Goal: Task Accomplishment & Management: Use online tool/utility

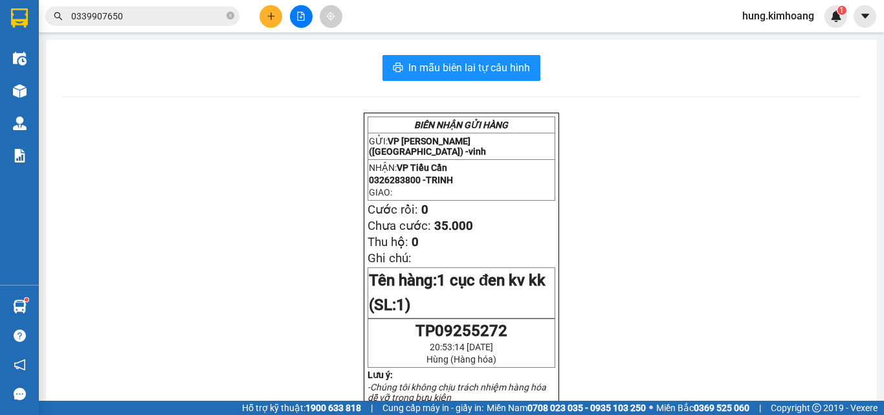
scroll to position [85, 0]
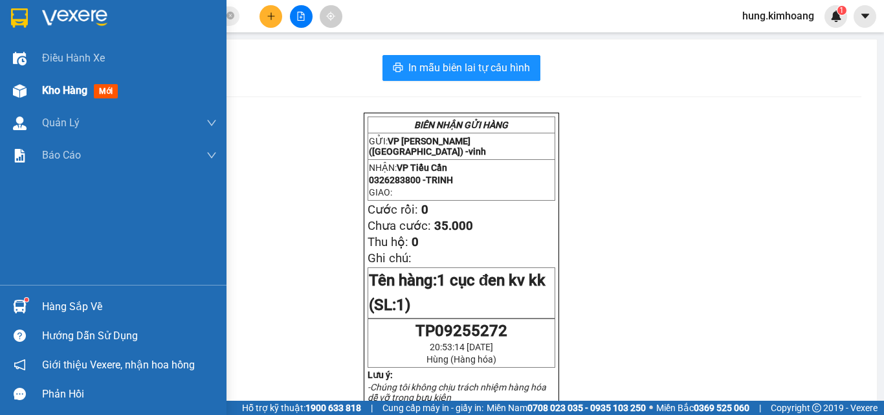
click at [28, 91] on div at bounding box center [19, 91] width 23 height 23
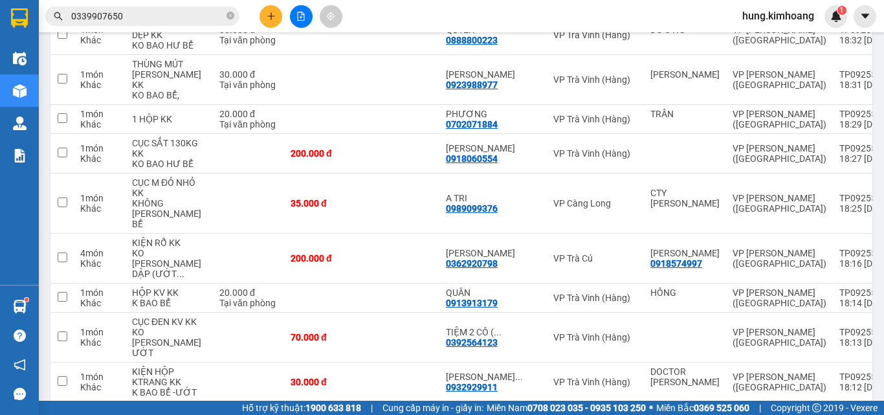
scroll to position [4091, 0]
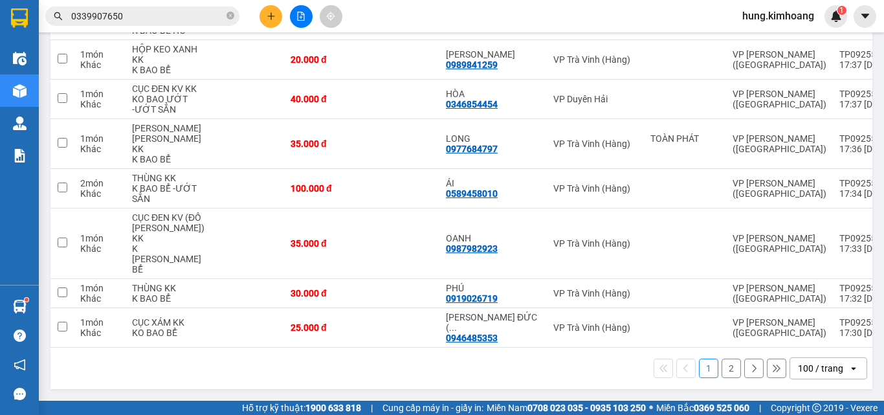
click at [722, 362] on button "2" at bounding box center [731, 368] width 19 height 19
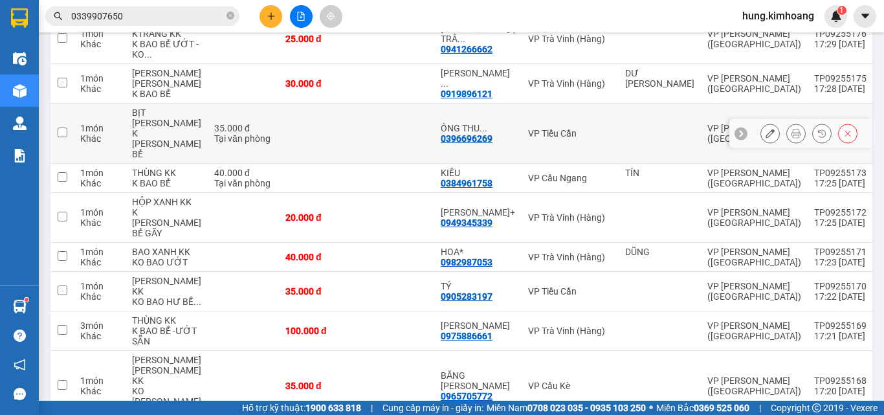
scroll to position [0, 0]
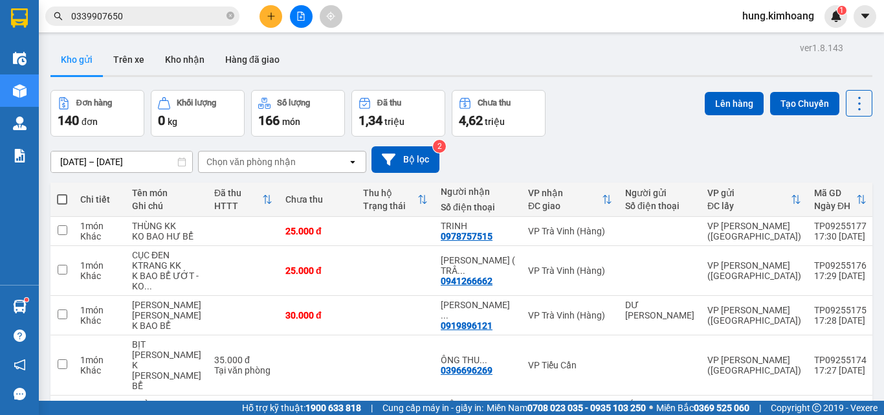
click at [63, 197] on span at bounding box center [62, 199] width 10 height 10
click at [62, 193] on input "checkbox" at bounding box center [62, 193] width 0 height 0
checkbox input "true"
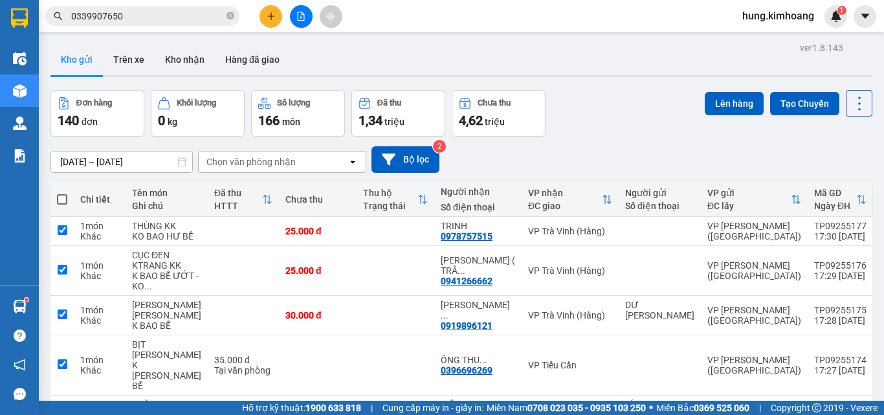
checkbox input "true"
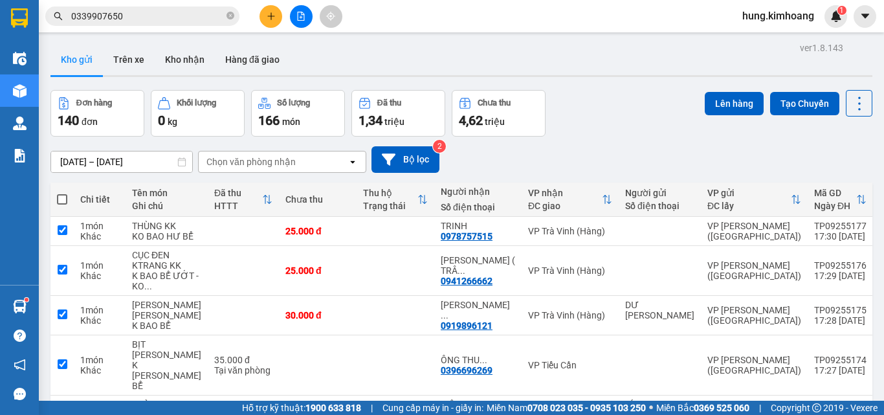
checkbox input "true"
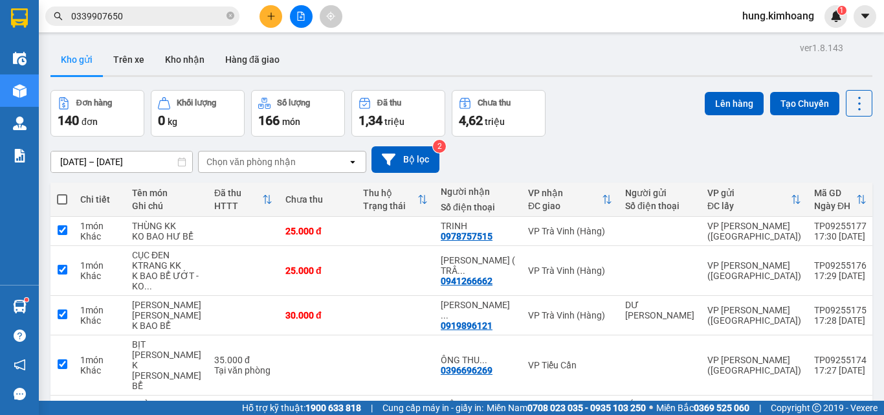
checkbox input "true"
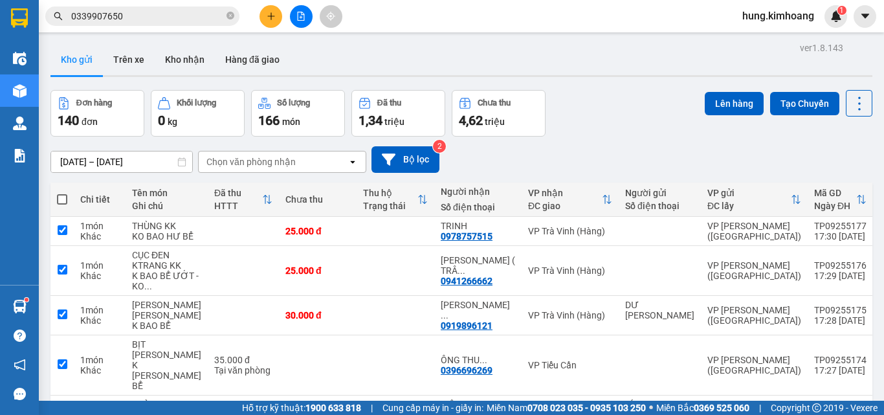
checkbox input "true"
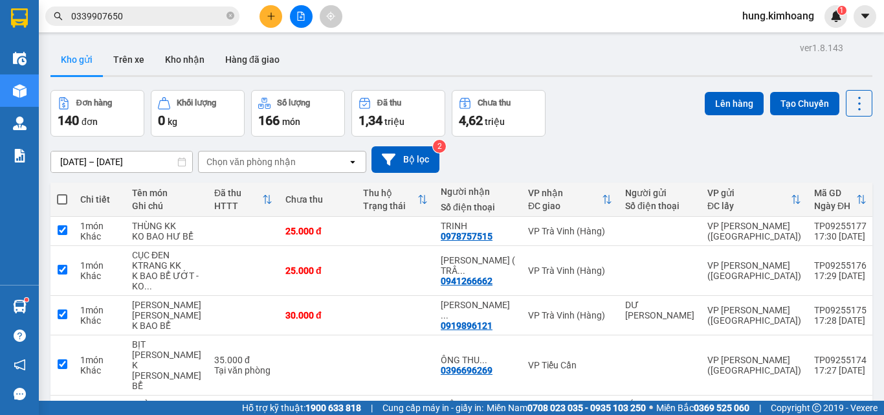
checkbox input "true"
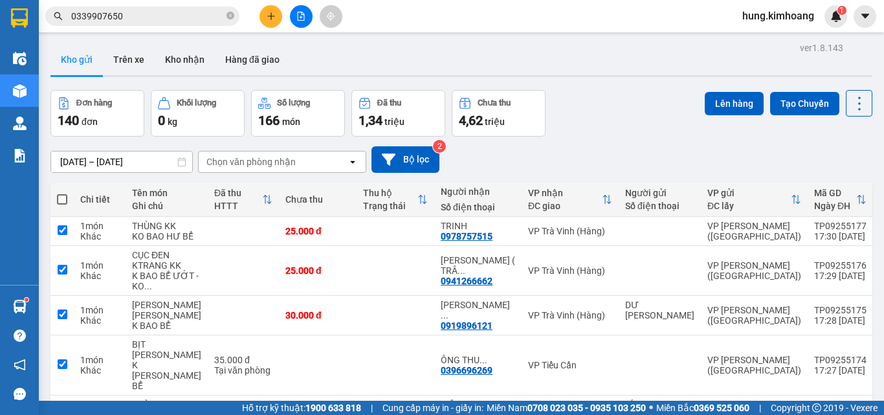
checkbox input "true"
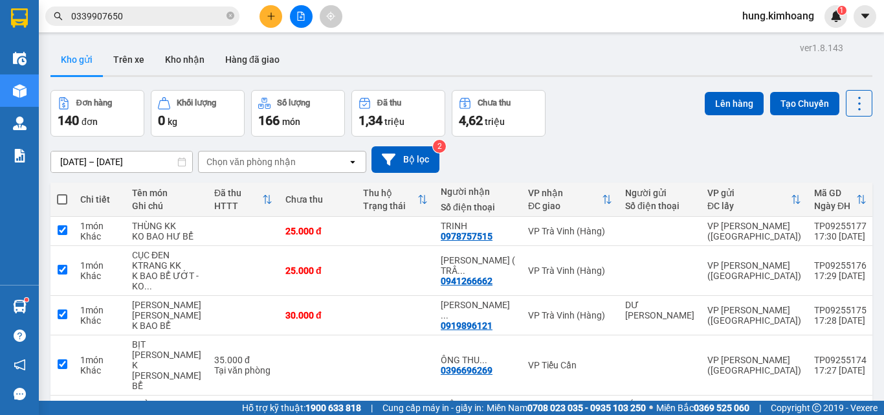
checkbox input "true"
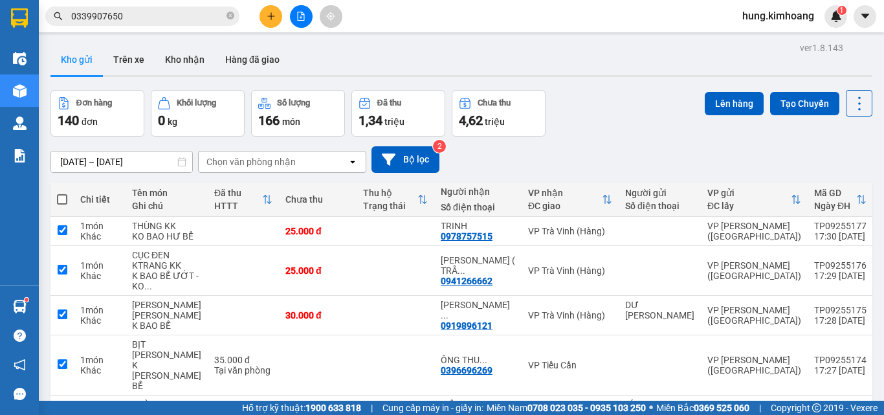
checkbox input "true"
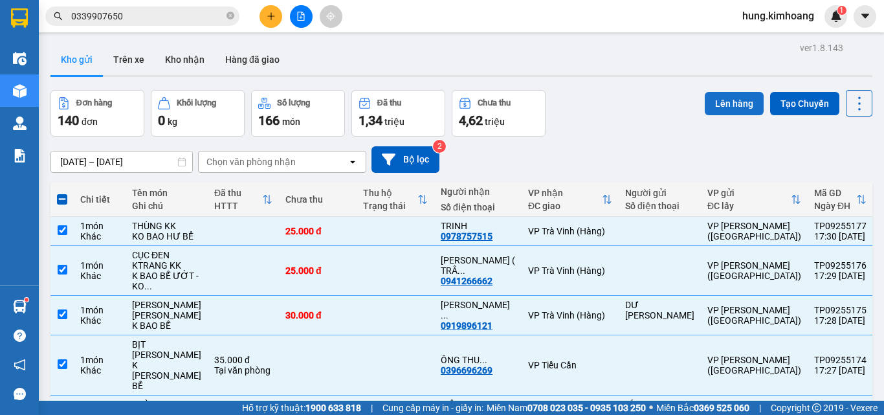
click at [722, 97] on button "Lên hàng" at bounding box center [734, 103] width 59 height 23
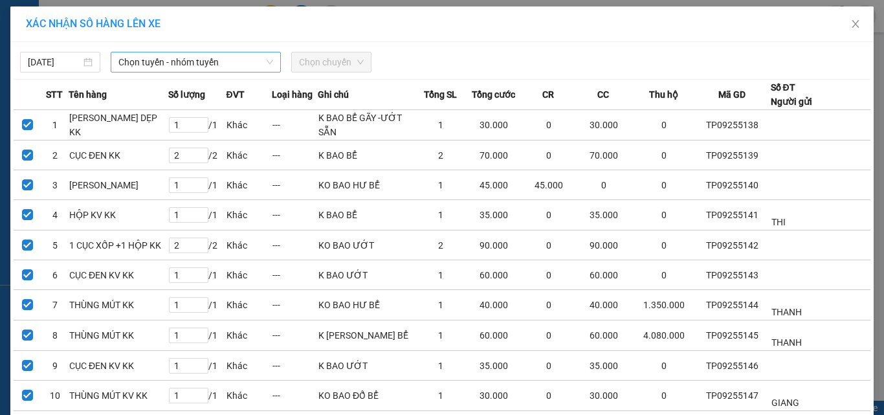
click at [213, 54] on span "Chọn tuyến - nhóm tuyến" at bounding box center [195, 61] width 155 height 19
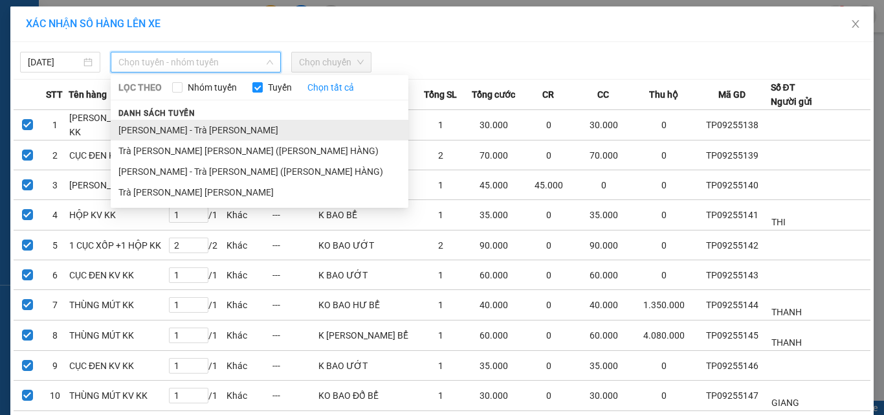
click at [182, 122] on li "[PERSON_NAME] - Trà [PERSON_NAME]" at bounding box center [260, 130] width 298 height 21
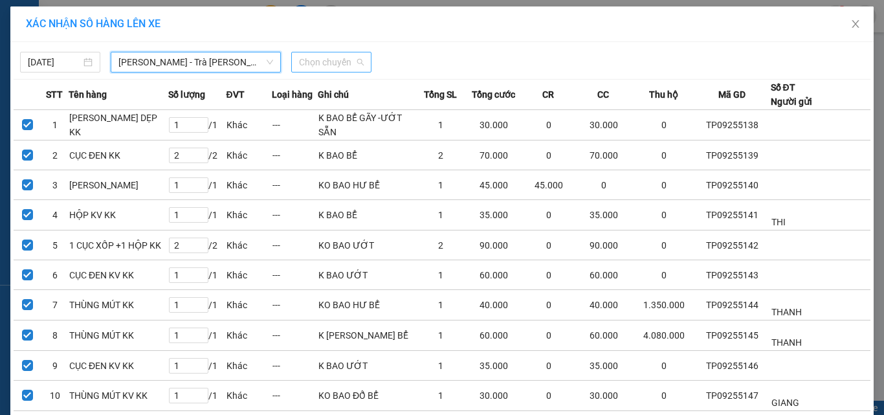
click at [336, 60] on span "Chọn chuyến" at bounding box center [331, 61] width 65 height 19
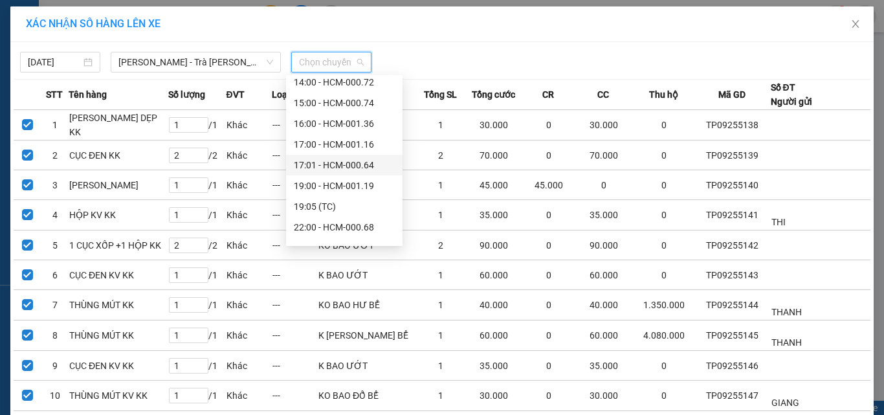
scroll to position [290, 0]
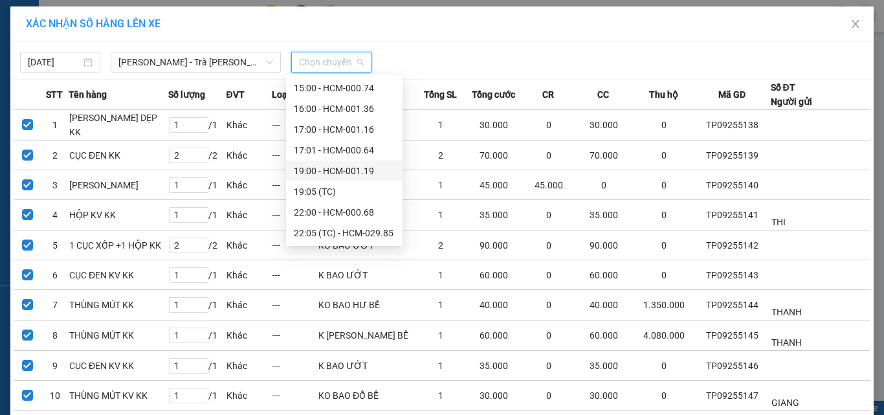
click at [355, 177] on div "19:00 - HCM-001.19" at bounding box center [344, 171] width 101 height 14
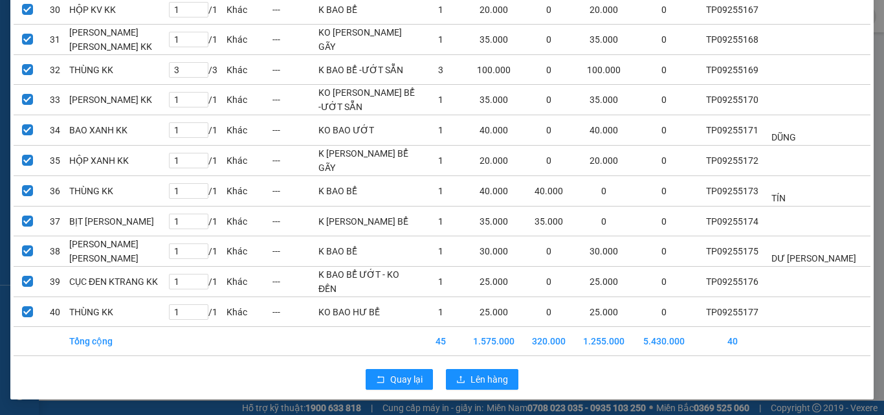
scroll to position [1048, 0]
click at [456, 383] on icon "upload" at bounding box center [460, 379] width 9 height 9
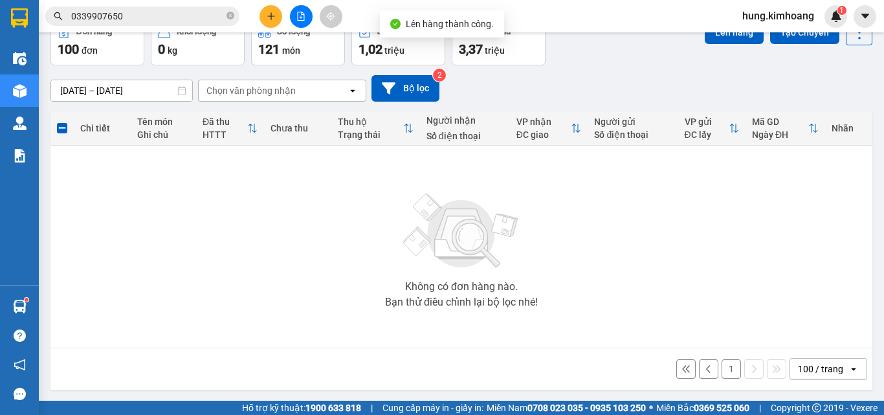
scroll to position [72, 0]
click at [729, 360] on button "1" at bounding box center [731, 368] width 19 height 19
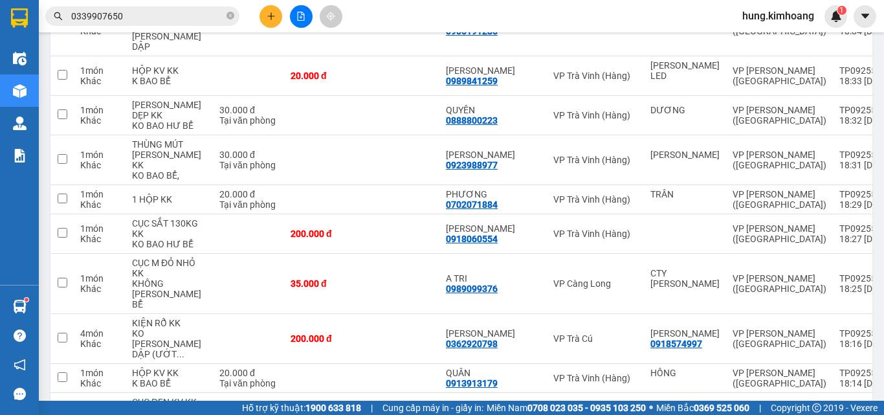
scroll to position [4091, 0]
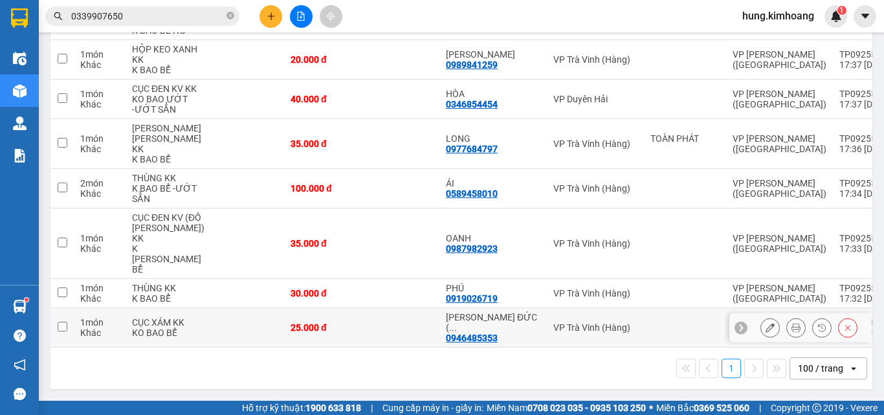
drag, startPoint x: 267, startPoint y: 326, endPoint x: 272, endPoint y: 314, distance: 13.1
click at [284, 326] on td "25.000 đ" at bounding box center [323, 327] width 78 height 39
checkbox input "true"
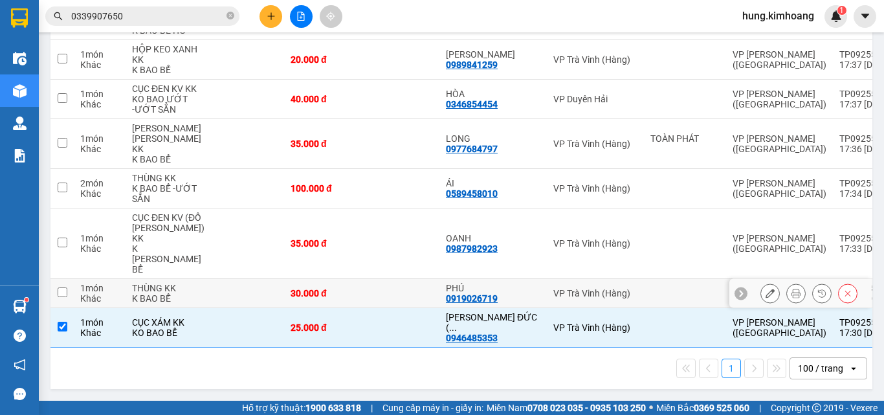
drag, startPoint x: 233, startPoint y: 296, endPoint x: 228, endPoint y: 285, distance: 12.5
click at [233, 295] on td at bounding box center [248, 293] width 71 height 29
checkbox input "true"
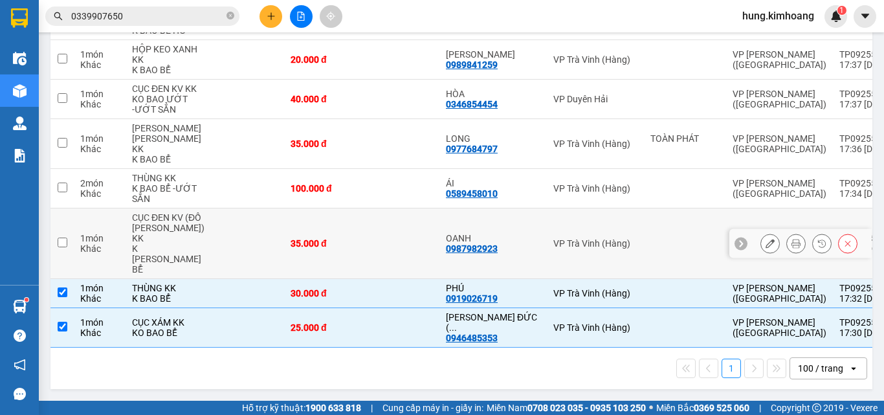
drag, startPoint x: 206, startPoint y: 274, endPoint x: 200, endPoint y: 252, distance: 22.1
click at [213, 272] on td at bounding box center [248, 243] width 71 height 71
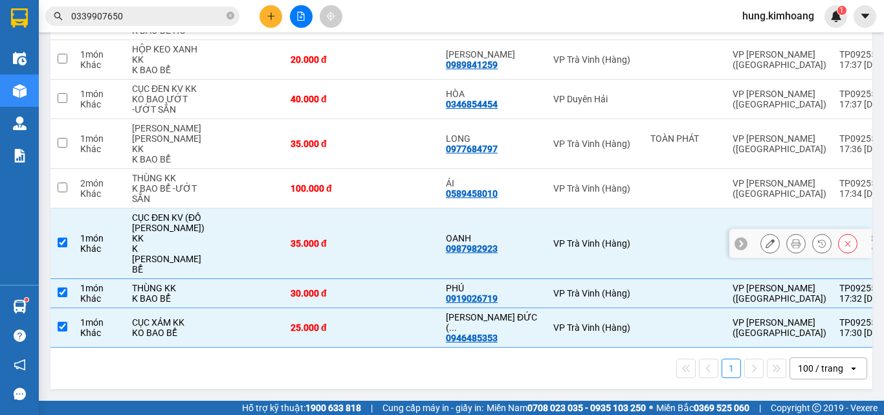
click at [213, 247] on td at bounding box center [248, 243] width 71 height 71
checkbox input "false"
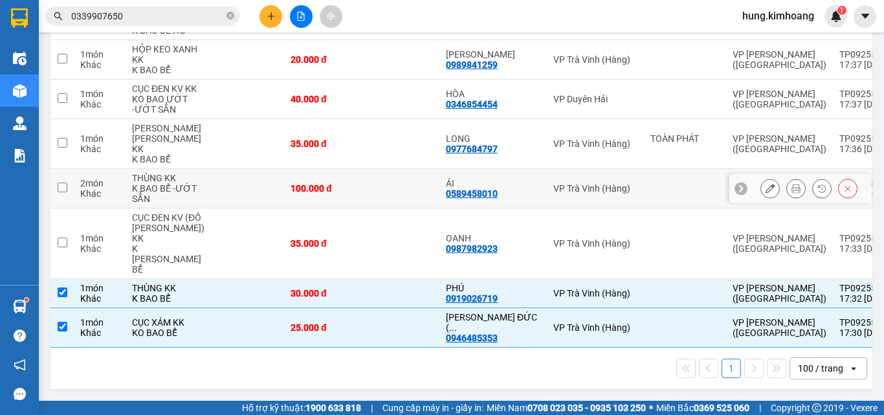
click at [213, 208] on td at bounding box center [248, 188] width 71 height 39
checkbox input "true"
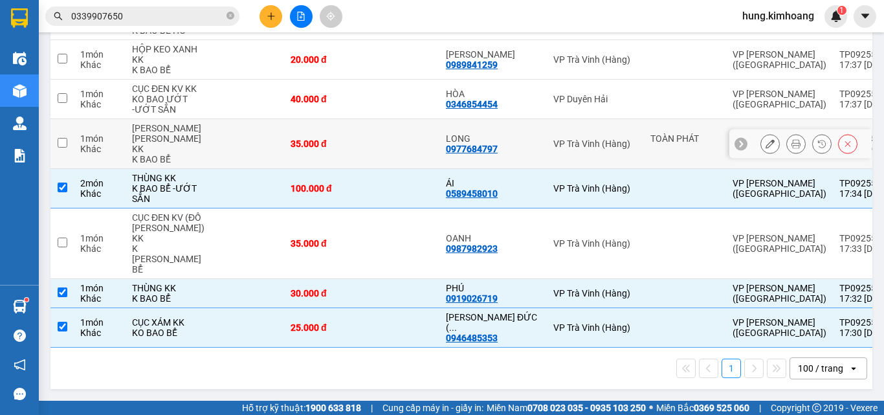
click at [213, 169] on td at bounding box center [248, 144] width 71 height 50
checkbox input "true"
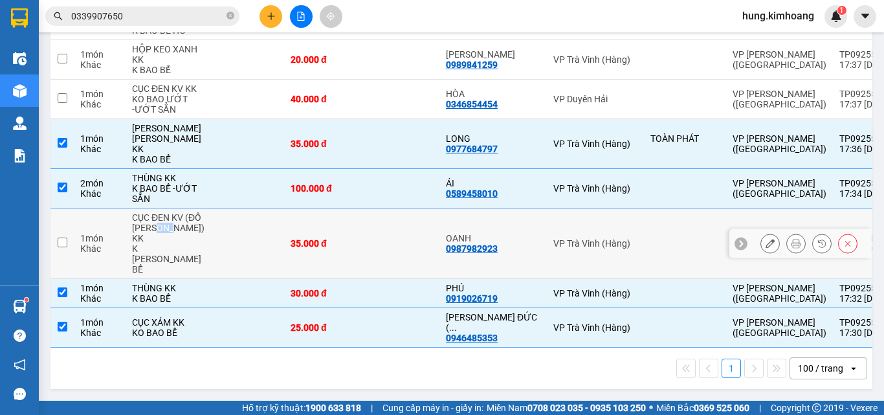
drag, startPoint x: 183, startPoint y: 265, endPoint x: 188, endPoint y: 201, distance: 64.2
click at [179, 243] on div "CỤC ĐEN KV (ĐỒ [PERSON_NAME]) KK" at bounding box center [169, 227] width 74 height 31
checkbox input "true"
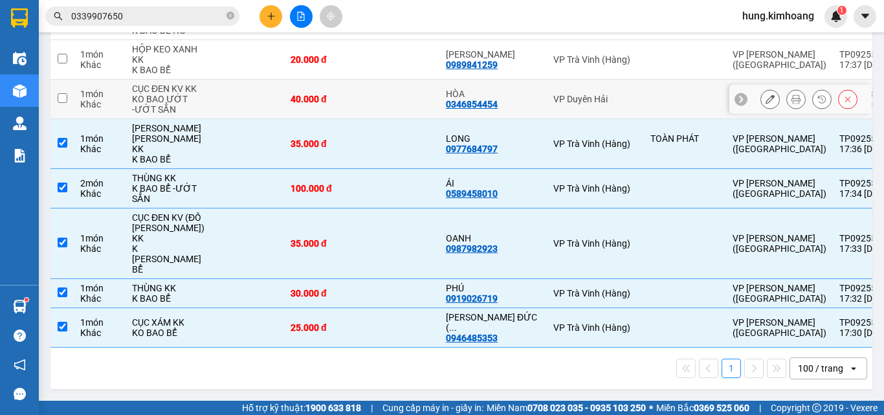
click at [213, 119] on td at bounding box center [248, 99] width 71 height 39
checkbox input "true"
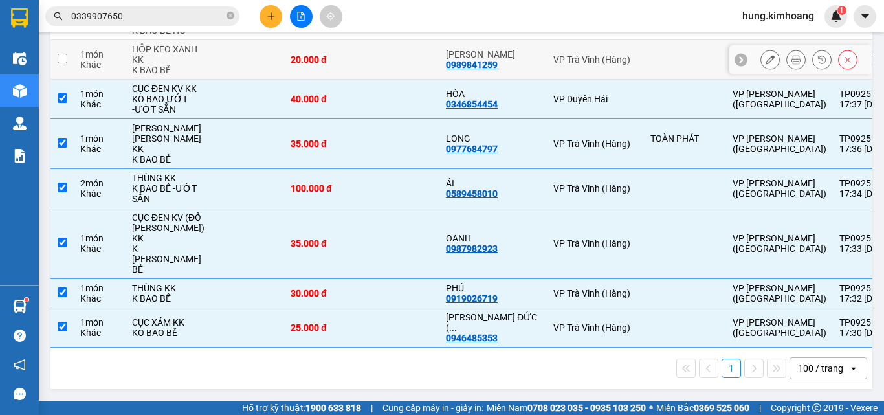
click at [213, 75] on td at bounding box center [248, 59] width 71 height 39
checkbox input "true"
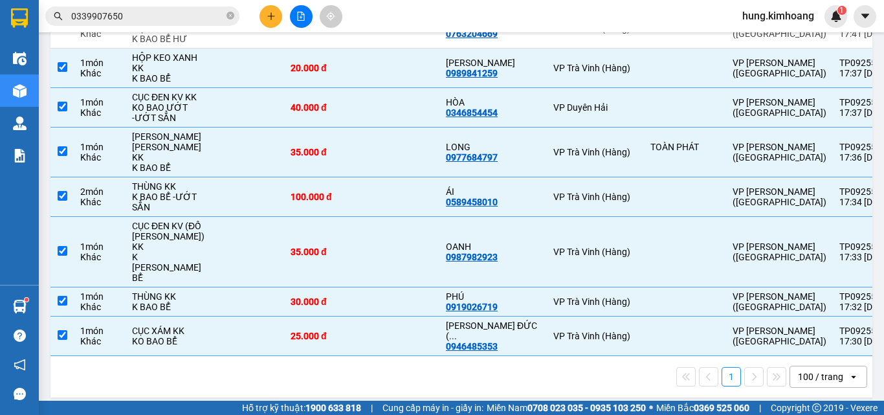
scroll to position [3897, 0]
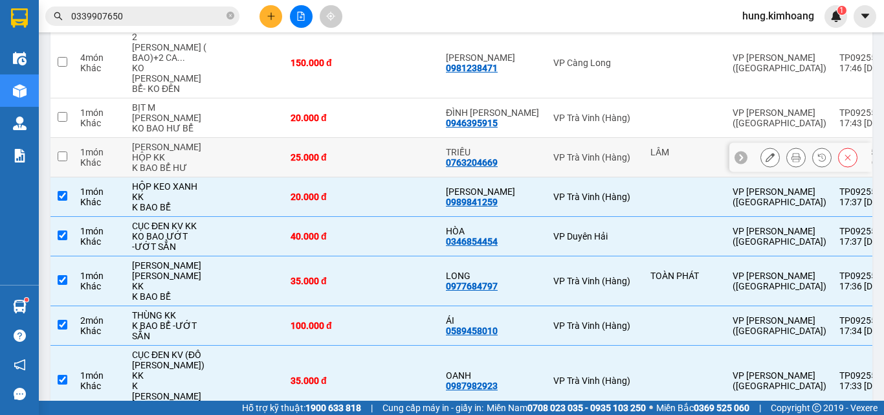
drag, startPoint x: 184, startPoint y: 237, endPoint x: 169, endPoint y: 185, distance: 53.9
click at [183, 177] on td "[PERSON_NAME] HỘP [PERSON_NAME] BỂ HƯ" at bounding box center [169, 157] width 87 height 39
checkbox input "true"
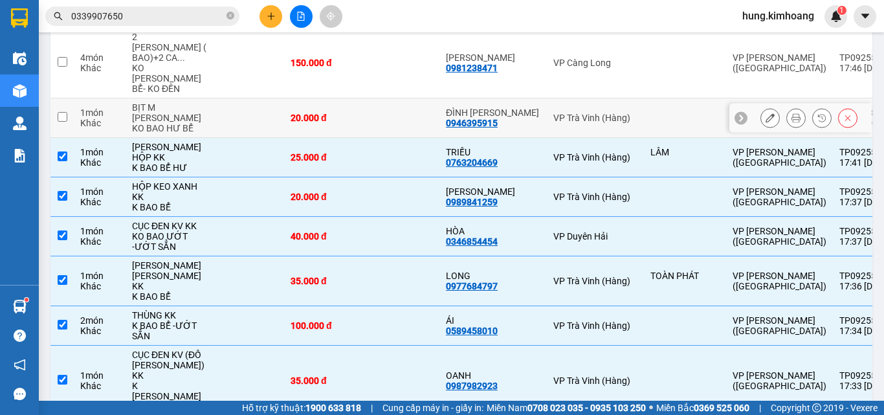
click at [168, 123] on div "BỊT M [PERSON_NAME]" at bounding box center [169, 112] width 74 height 21
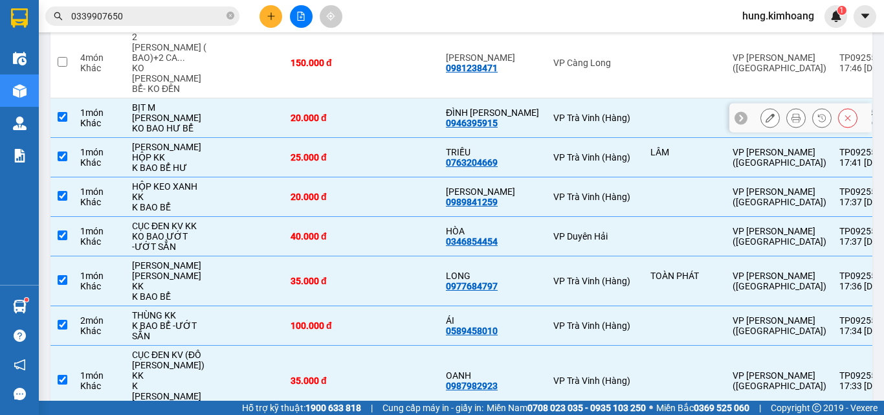
checkbox input "true"
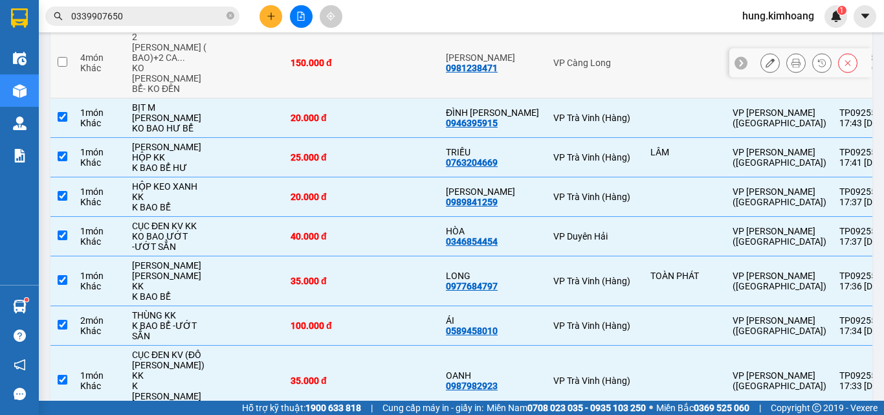
click at [173, 94] on div "KO [PERSON_NAME] BỂ- KO ĐỀN" at bounding box center [169, 78] width 74 height 31
checkbox input "true"
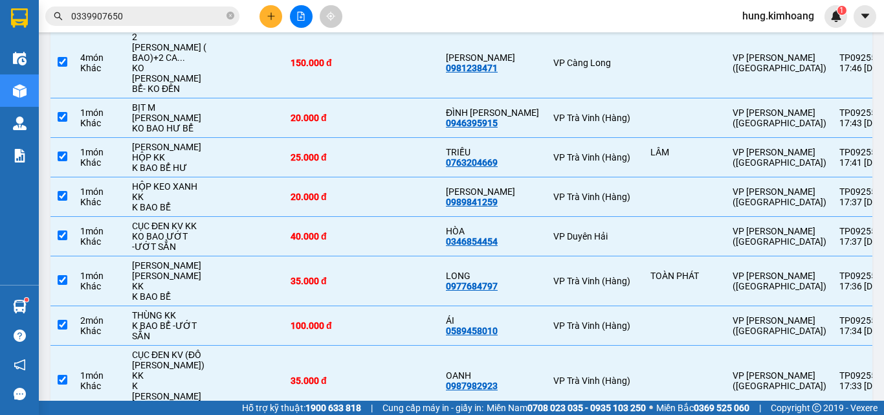
click at [220, 28] on td at bounding box center [248, 7] width 71 height 39
checkbox input "true"
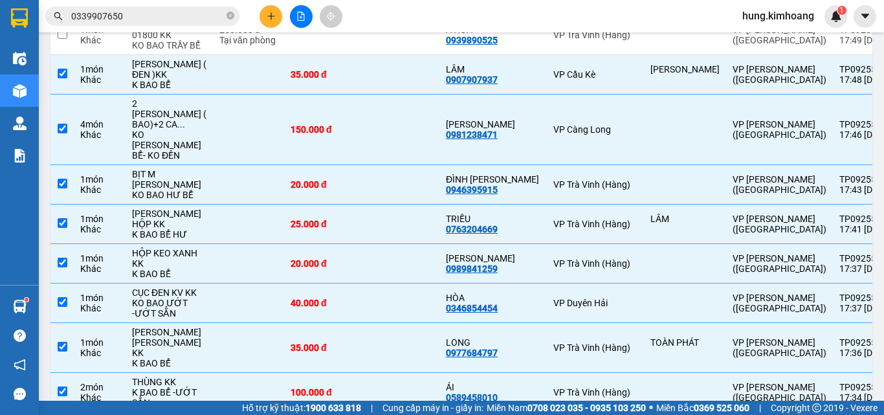
scroll to position [3703, 0]
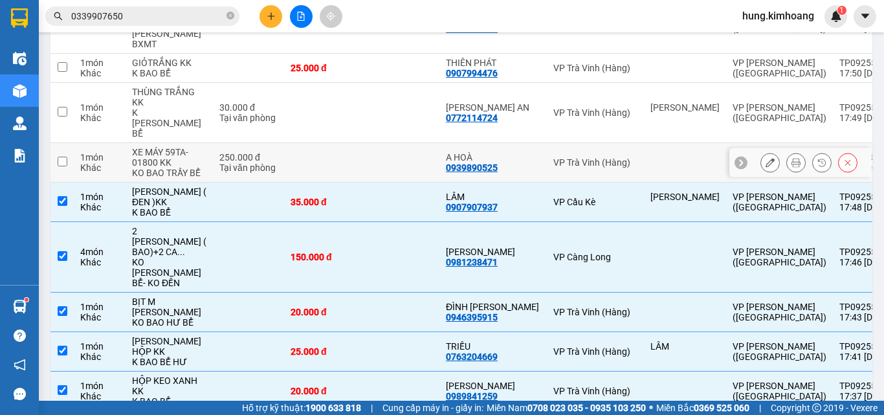
drag, startPoint x: 159, startPoint y: 241, endPoint x: 161, endPoint y: 199, distance: 42.8
click at [159, 183] on td "XE MÁY 59TA-01800 KK KO BAO TRẦY BỂ" at bounding box center [169, 162] width 87 height 39
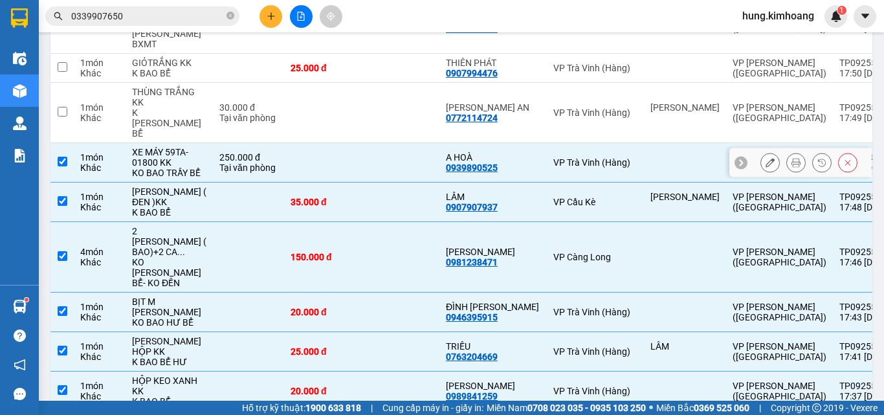
checkbox input "true"
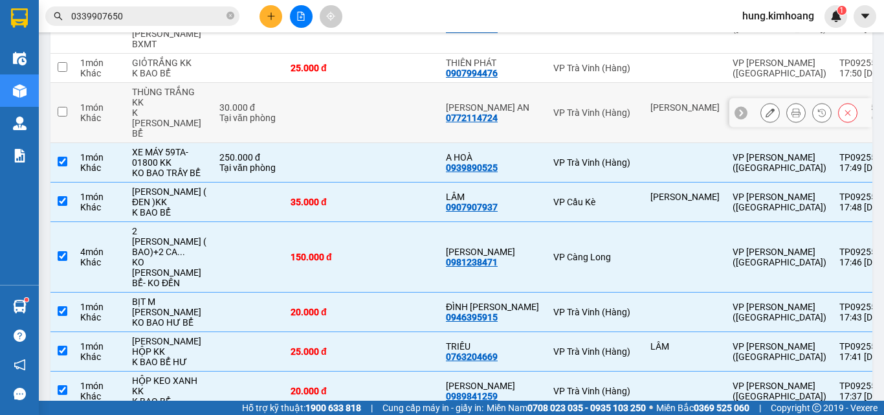
click at [161, 138] on div "K [PERSON_NAME] BỂ" at bounding box center [169, 122] width 74 height 31
checkbox input "true"
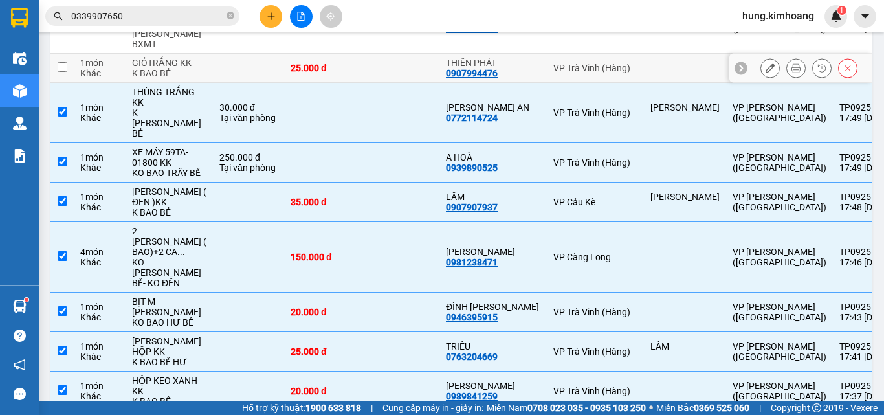
click at [172, 78] on div "K BAO BỂ" at bounding box center [169, 73] width 74 height 10
checkbox input "true"
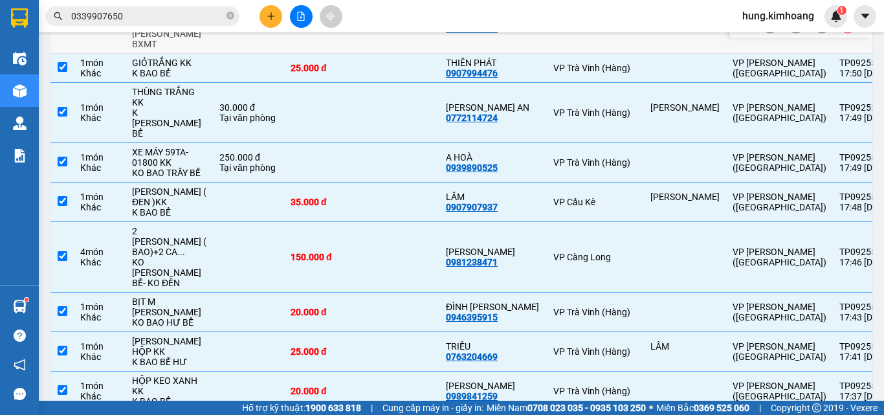
click at [192, 54] on td "THÙNG MÚT+BỊT ĐEN KK KO [PERSON_NAME] BXMT" at bounding box center [169, 24] width 87 height 60
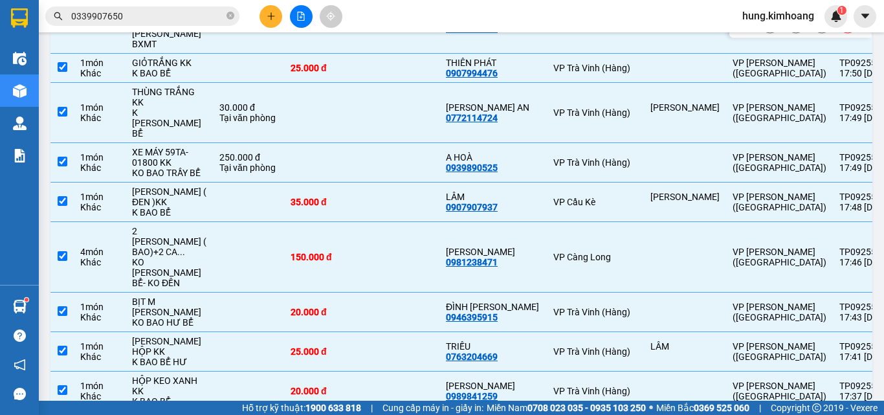
click at [213, 54] on td at bounding box center [248, 24] width 71 height 60
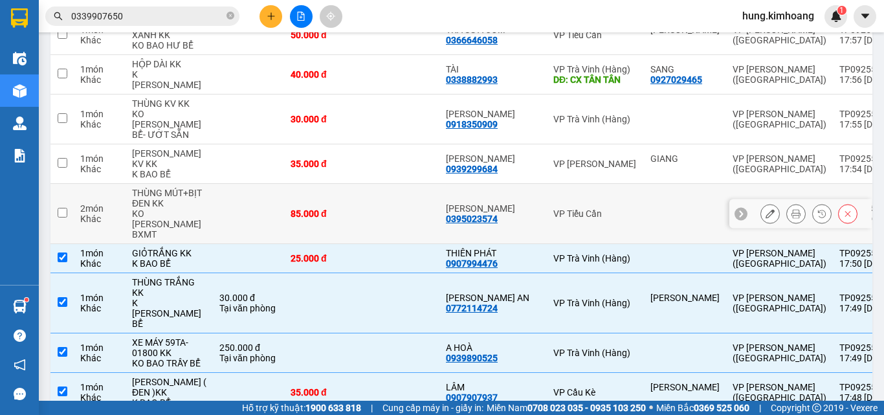
scroll to position [3509, 0]
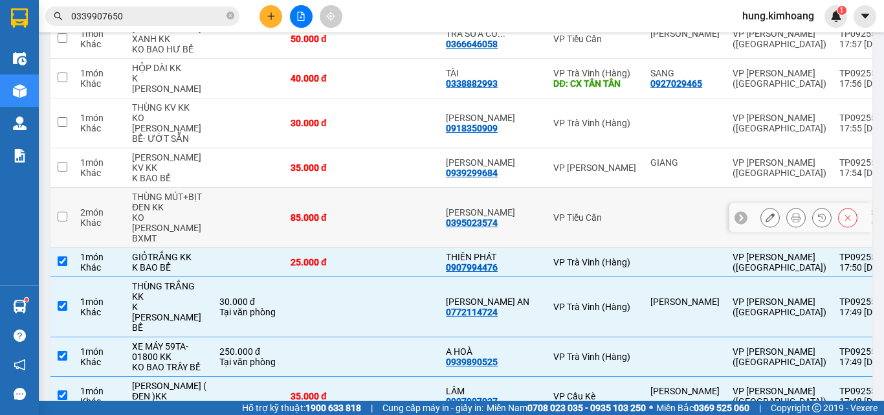
drag, startPoint x: 194, startPoint y: 279, endPoint x: 179, endPoint y: 236, distance: 45.5
click at [213, 248] on td at bounding box center [248, 218] width 71 height 60
checkbox input "true"
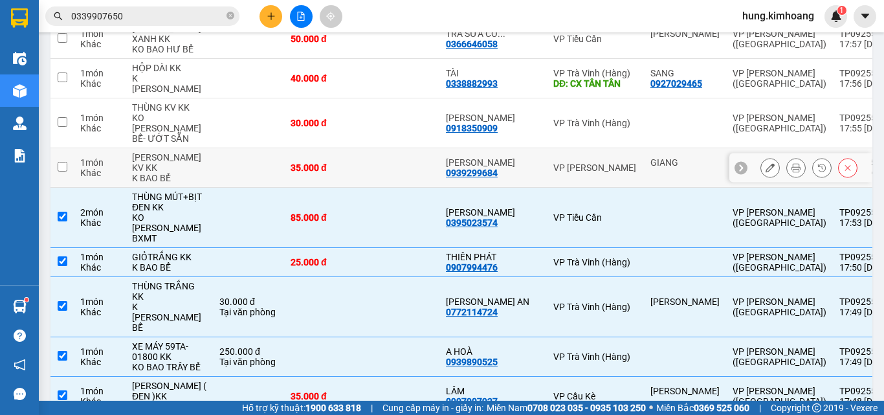
drag, startPoint x: 178, startPoint y: 234, endPoint x: 173, endPoint y: 208, distance: 26.3
click at [178, 173] on div "[PERSON_NAME] KV KK" at bounding box center [169, 162] width 74 height 21
checkbox input "true"
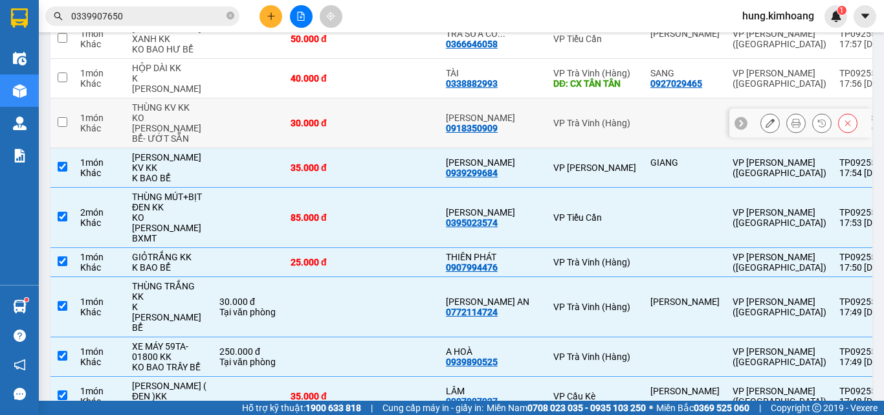
drag, startPoint x: 173, startPoint y: 200, endPoint x: 180, endPoint y: 145, distance: 55.4
click at [173, 144] on div "KO [PERSON_NAME] BỂ- ƯỚT SẴN" at bounding box center [169, 128] width 74 height 31
checkbox input "true"
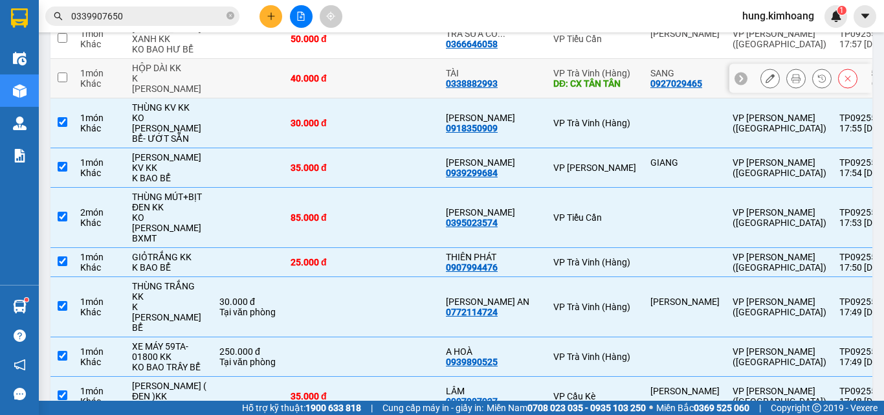
click at [180, 73] on div "HỘP DÀI KK" at bounding box center [169, 68] width 74 height 10
checkbox input "true"
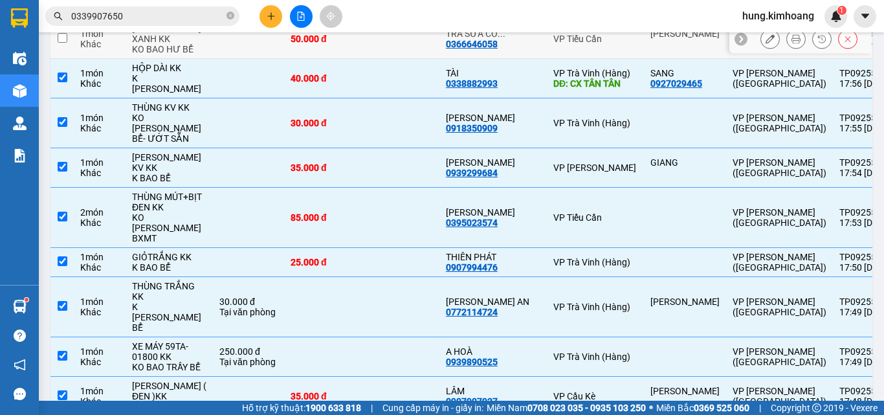
click at [181, 54] on div "KO BAO HƯ BỂ" at bounding box center [169, 49] width 74 height 10
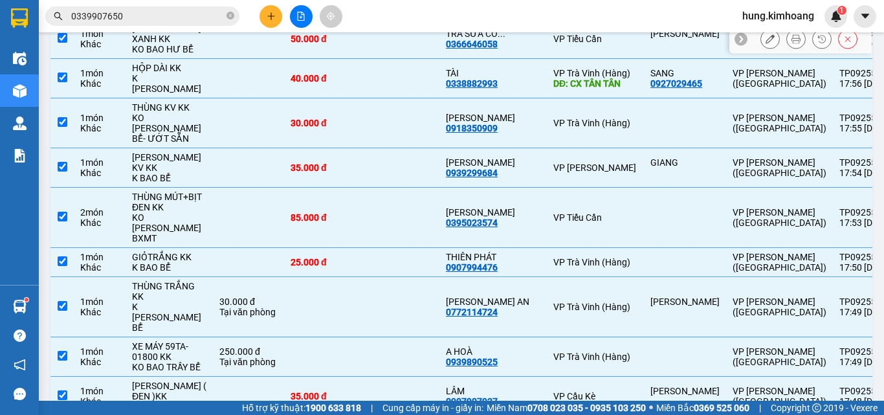
checkbox input "true"
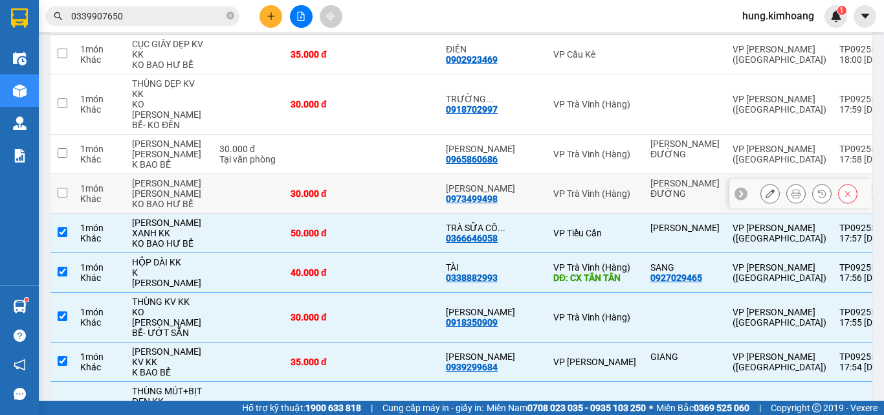
click at [244, 214] on td at bounding box center [248, 193] width 71 height 39
checkbox input "true"
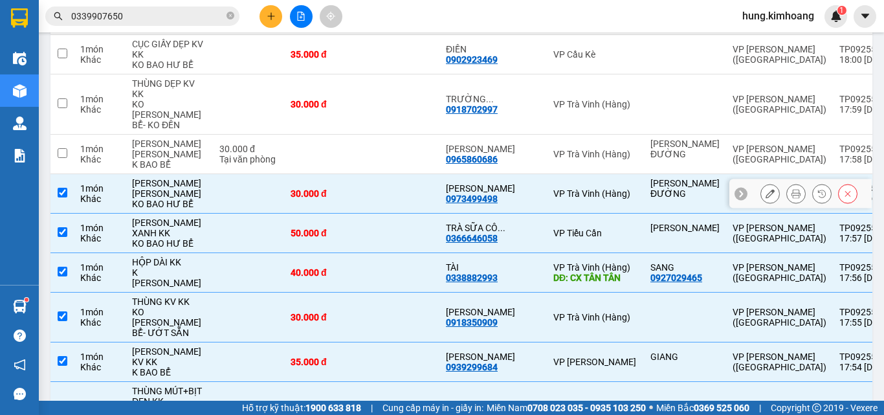
scroll to position [3185, 0]
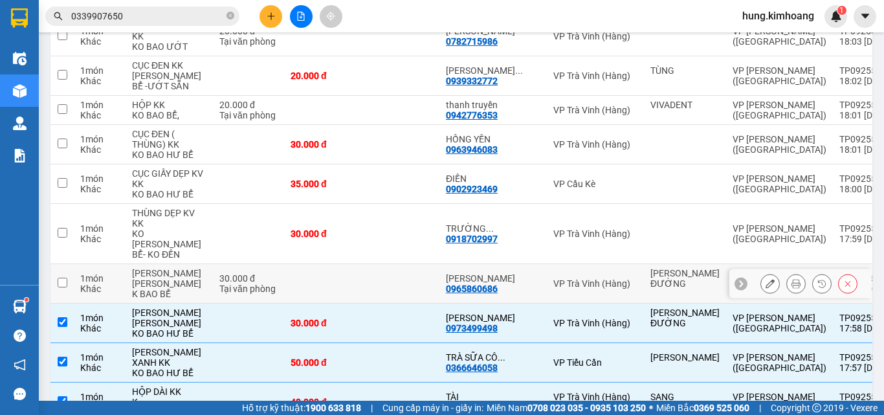
click at [178, 289] on div "[PERSON_NAME] [PERSON_NAME]" at bounding box center [169, 278] width 74 height 21
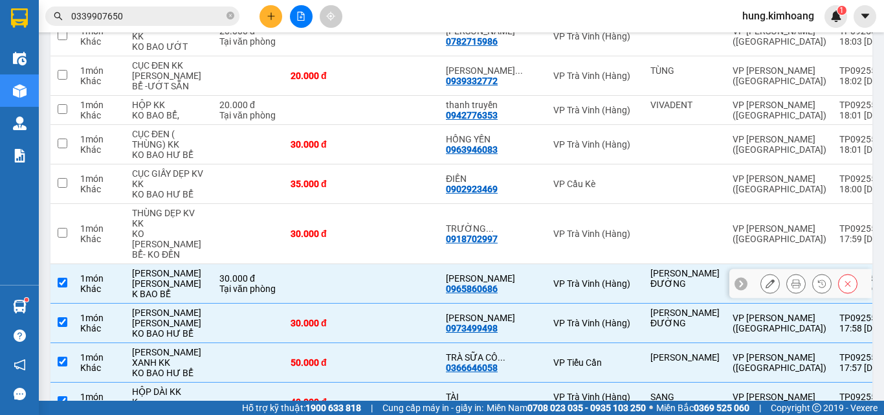
checkbox input "true"
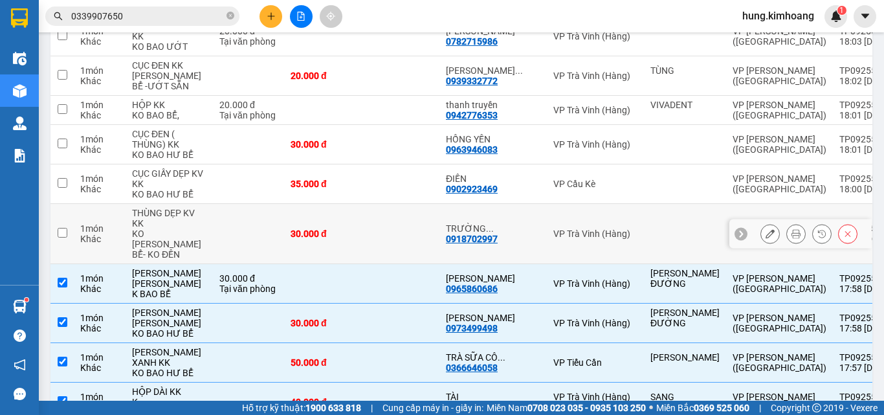
click at [179, 260] on div "KO [PERSON_NAME] BỂ- KO ĐỀN" at bounding box center [169, 243] width 74 height 31
checkbox input "true"
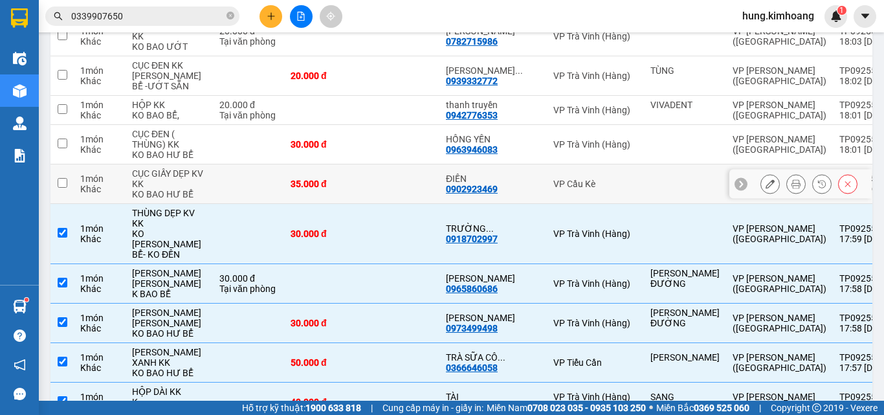
drag, startPoint x: 161, startPoint y: 242, endPoint x: 170, endPoint y: 232, distance: 13.7
click at [161, 199] on div "KO BAO HƯ BỂ" at bounding box center [169, 194] width 74 height 10
checkbox input "true"
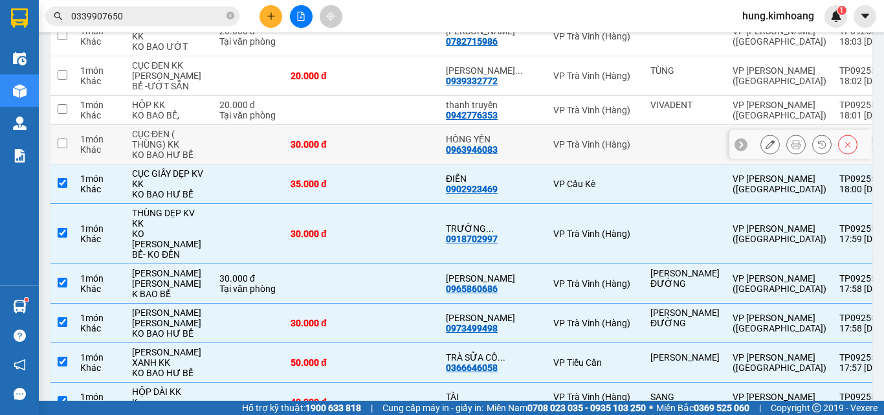
drag, startPoint x: 177, startPoint y: 199, endPoint x: 178, endPoint y: 188, distance: 11.1
click at [177, 160] on div "KO BAO HƯ BỂ" at bounding box center [169, 154] width 74 height 10
checkbox input "true"
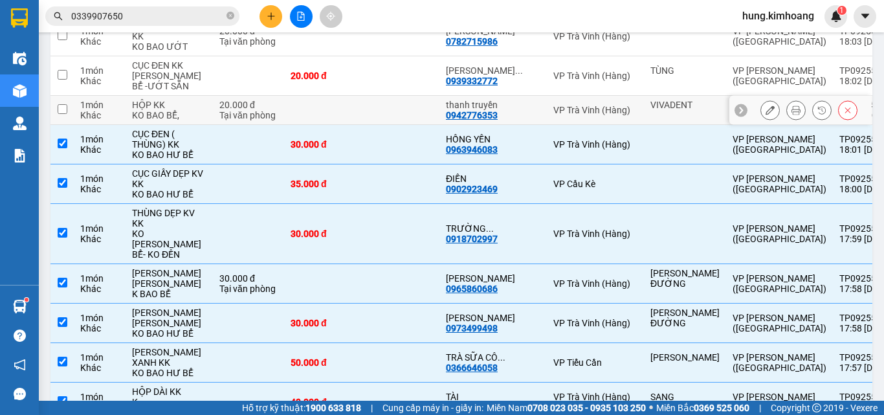
click at [213, 125] on td "20.000 đ Tại văn phòng" at bounding box center [248, 110] width 71 height 29
checkbox input "true"
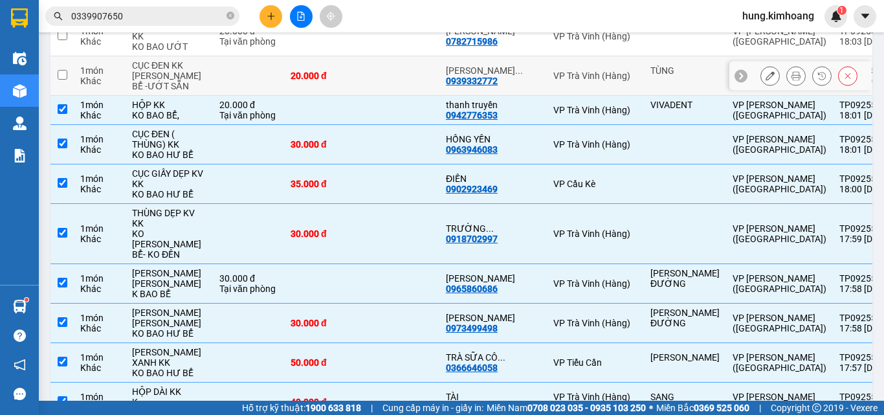
click at [213, 96] on td at bounding box center [248, 75] width 71 height 39
checkbox input "true"
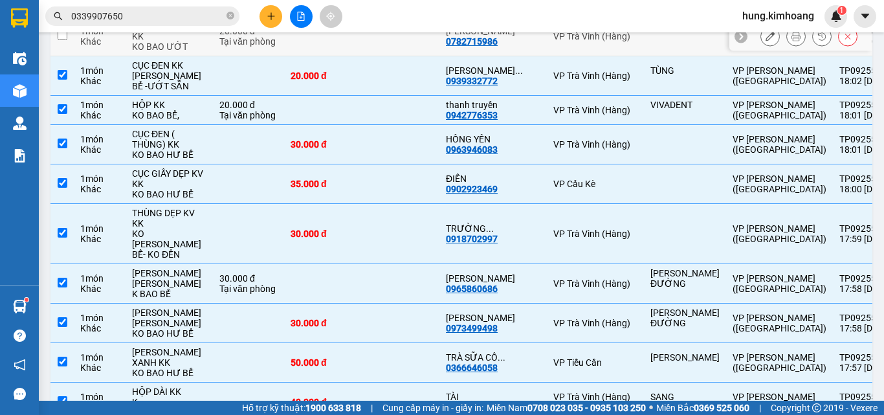
click at [219, 47] on div "Tại văn phòng" at bounding box center [248, 41] width 58 height 10
checkbox input "true"
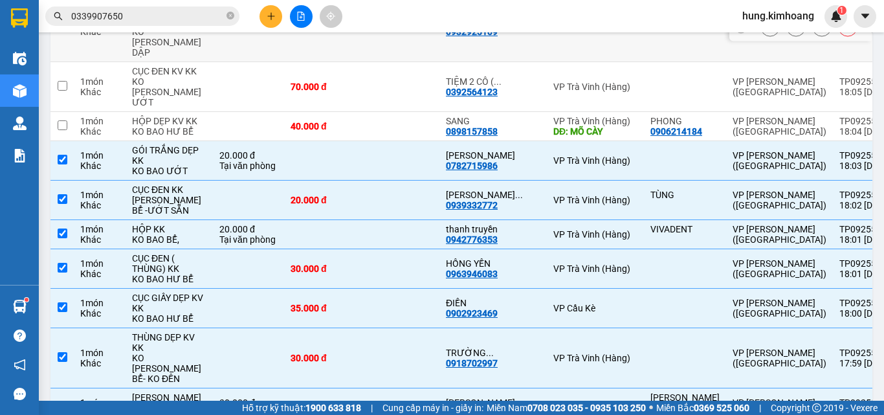
scroll to position [3056, 0]
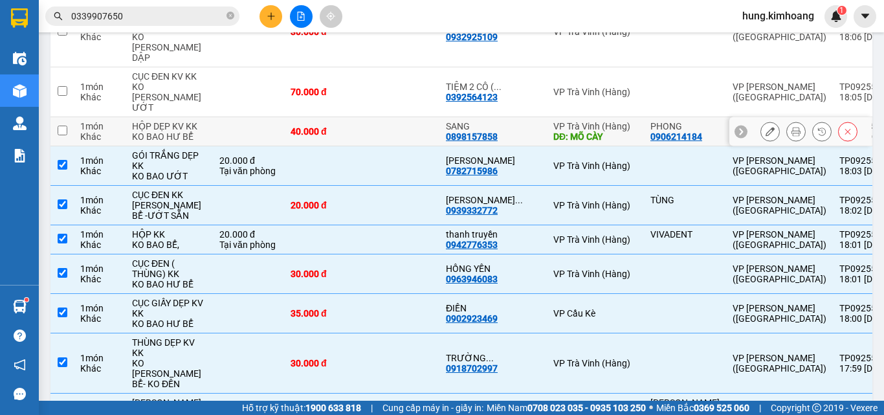
click at [183, 142] on div "KO BAO HƯ BỂ" at bounding box center [169, 136] width 74 height 10
checkbox input "true"
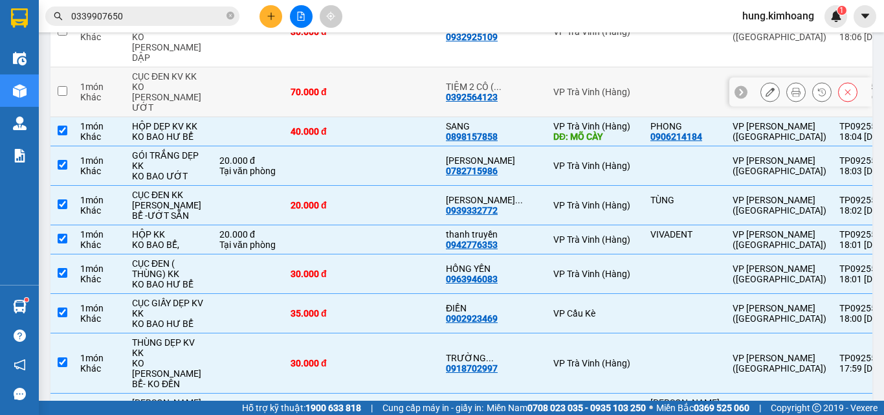
click at [213, 99] on td at bounding box center [248, 92] width 71 height 50
checkbox input "true"
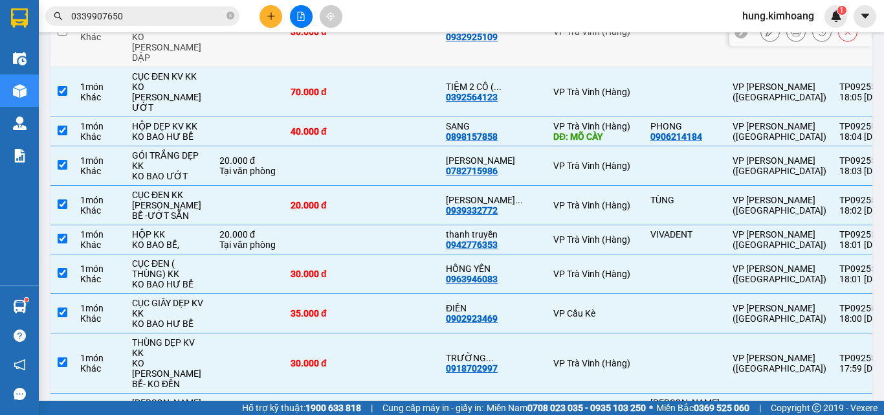
click at [223, 51] on td at bounding box center [248, 32] width 71 height 71
checkbox input "true"
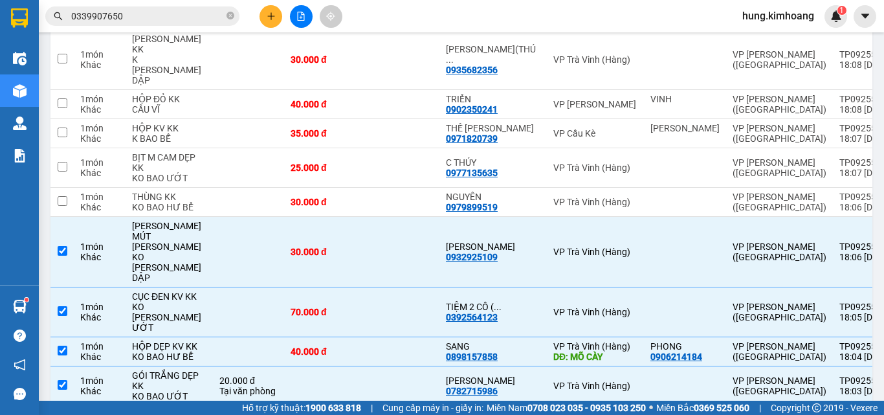
scroll to position [2797, 0]
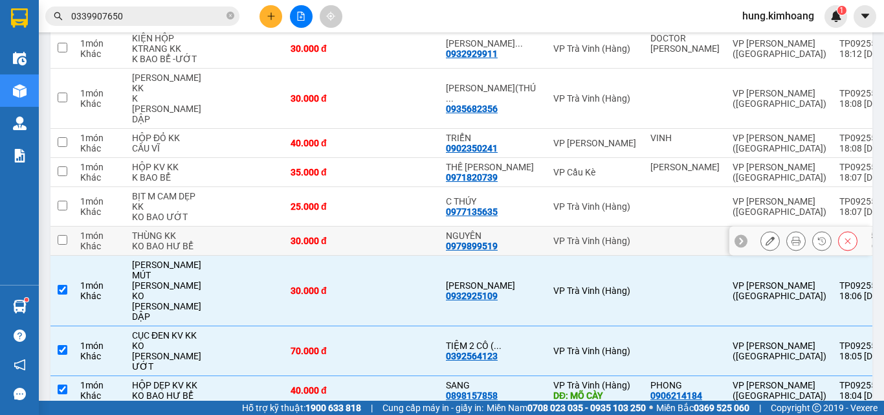
click at [257, 256] on td at bounding box center [248, 241] width 71 height 29
checkbox input "true"
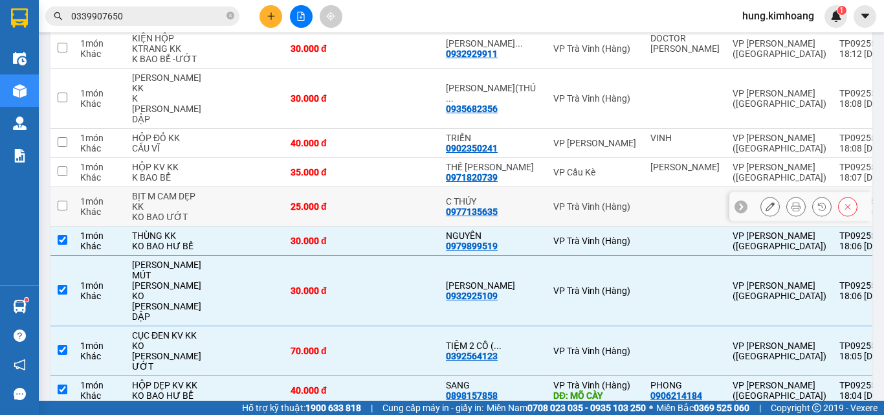
click at [245, 227] on td at bounding box center [248, 206] width 71 height 39
checkbox input "true"
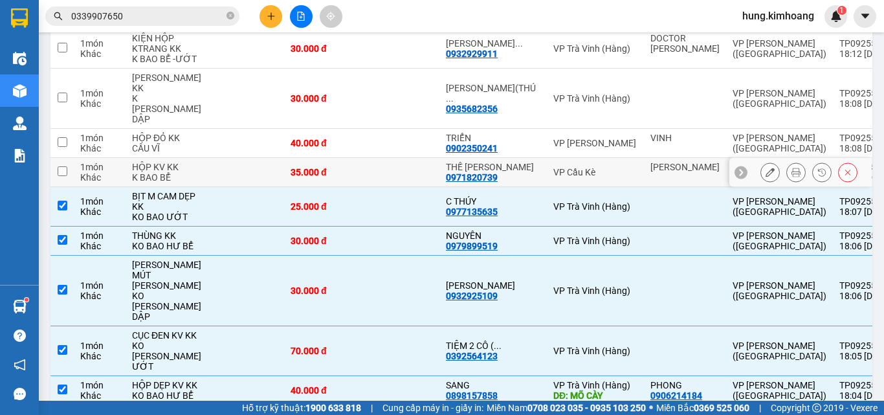
drag, startPoint x: 405, startPoint y: 197, endPoint x: 397, endPoint y: 190, distance: 10.1
click at [404, 187] on td at bounding box center [401, 172] width 78 height 29
checkbox input "true"
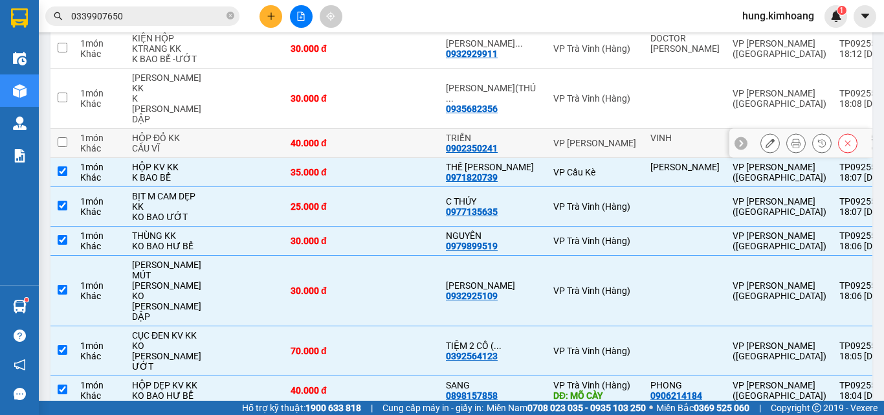
drag, startPoint x: 135, startPoint y: 162, endPoint x: 142, endPoint y: 138, distance: 24.4
click at [135, 143] on div "HỘP ĐỎ KK" at bounding box center [169, 138] width 74 height 10
checkbox input "true"
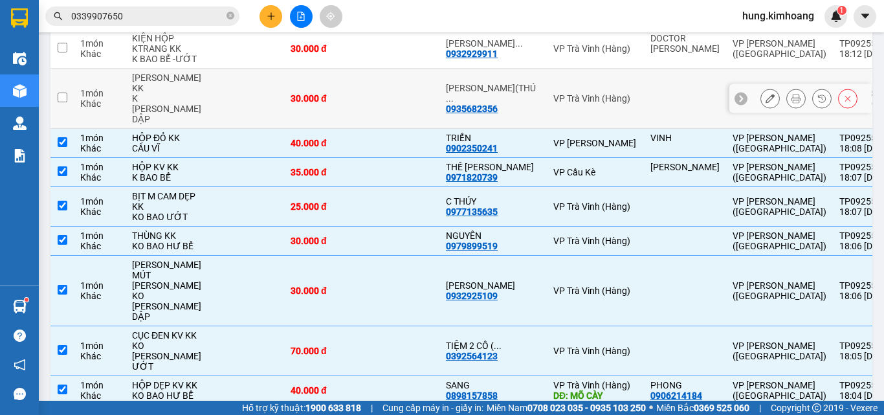
drag, startPoint x: 142, startPoint y: 133, endPoint x: 151, endPoint y: 112, distance: 22.6
click at [142, 124] on div "K [PERSON_NAME] DẬP" at bounding box center [169, 108] width 74 height 31
checkbox input "true"
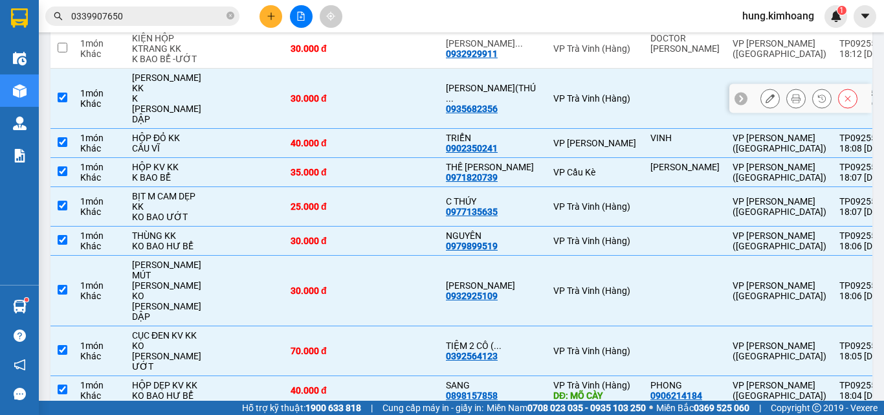
drag, startPoint x: 163, startPoint y: 83, endPoint x: 169, endPoint y: 76, distance: 9.2
click at [164, 64] on div "K BAO BỂ -ƯỚT" at bounding box center [169, 59] width 74 height 10
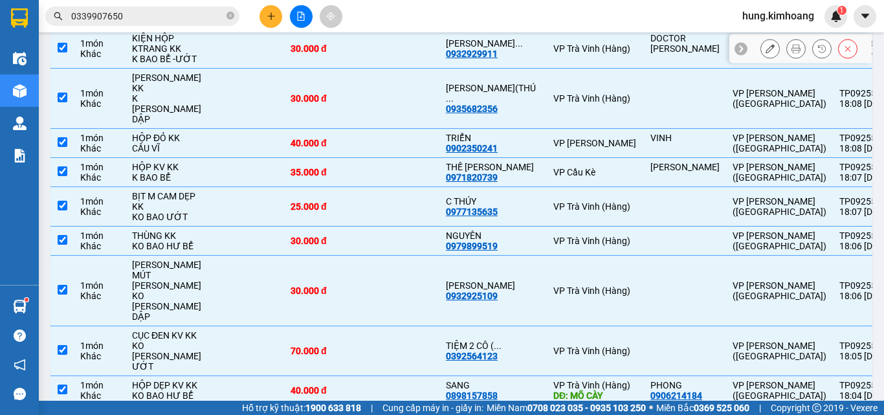
checkbox input "true"
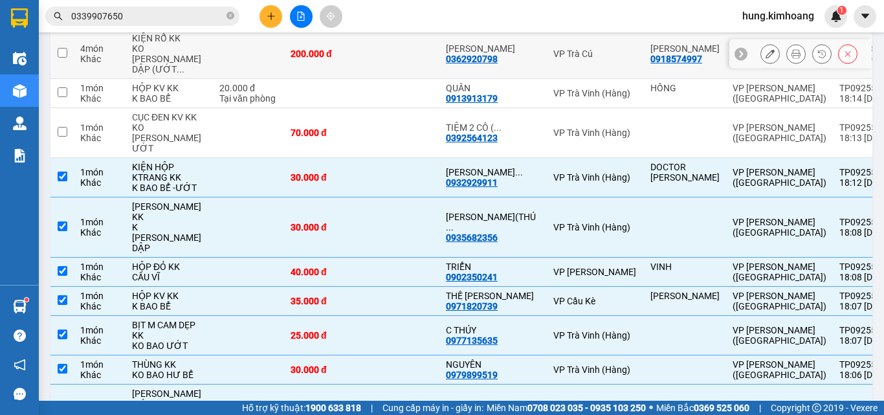
scroll to position [2668, 0]
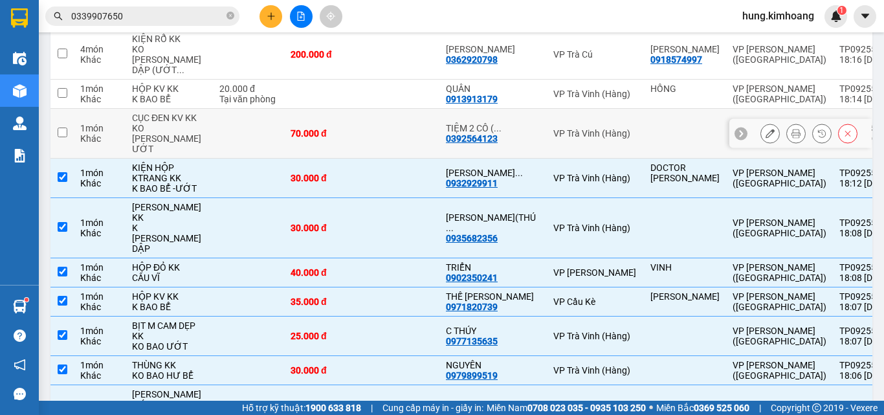
drag, startPoint x: 163, startPoint y: 166, endPoint x: 161, endPoint y: 144, distance: 22.1
click at [163, 154] on div "KO [PERSON_NAME] ƯỚT" at bounding box center [169, 138] width 74 height 31
checkbox input "true"
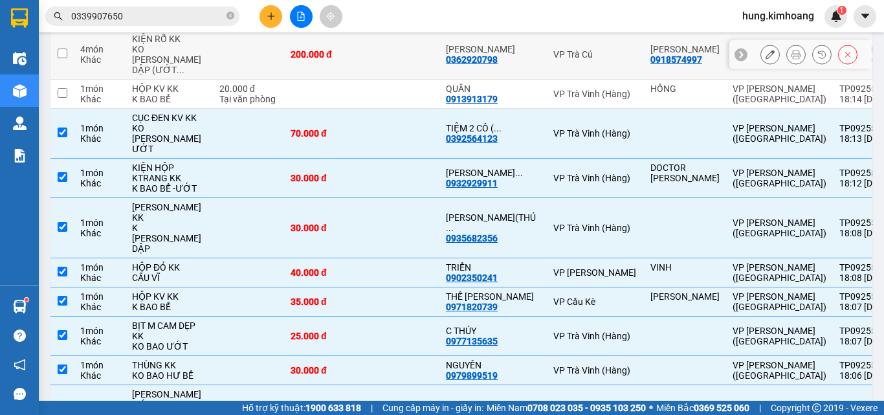
click at [179, 75] on div "KO [PERSON_NAME] DẬP (ƯỚT ..." at bounding box center [169, 59] width 74 height 31
checkbox input "true"
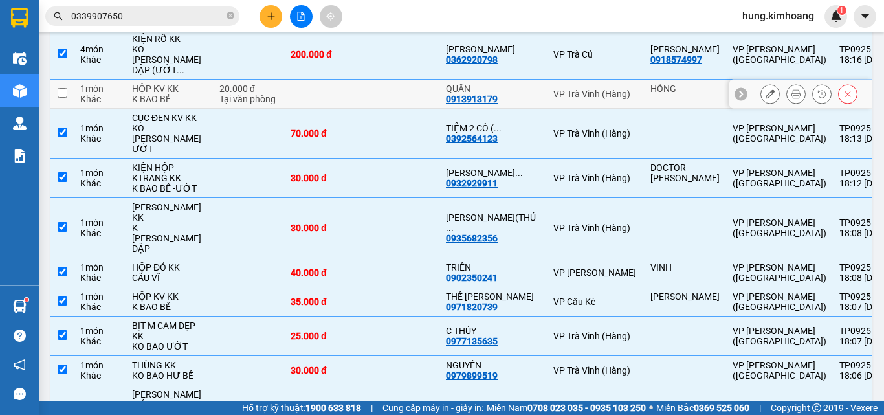
click at [175, 94] on div "HỘP KV KK" at bounding box center [169, 88] width 74 height 10
checkbox input "true"
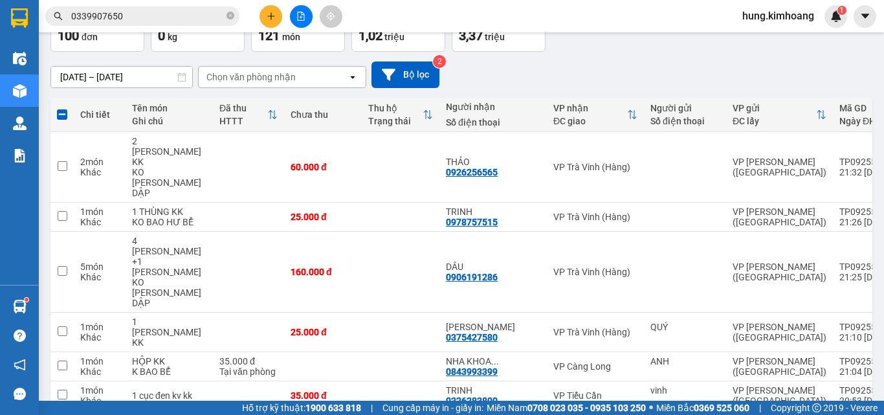
scroll to position [70, 0]
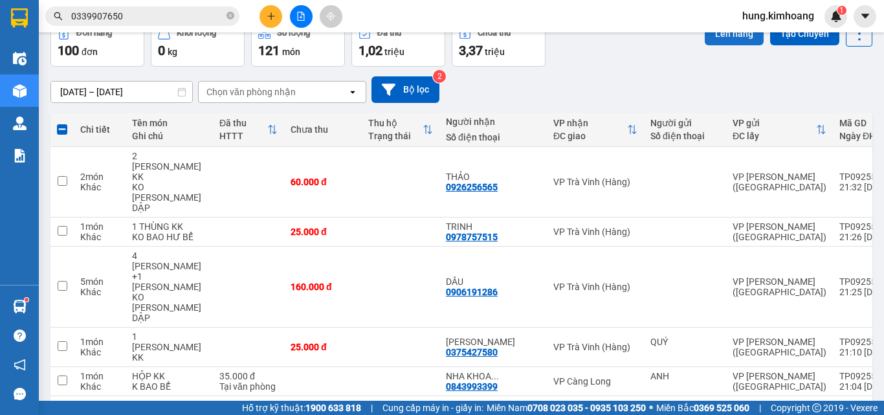
click at [712, 39] on button "Lên hàng" at bounding box center [734, 33] width 59 height 23
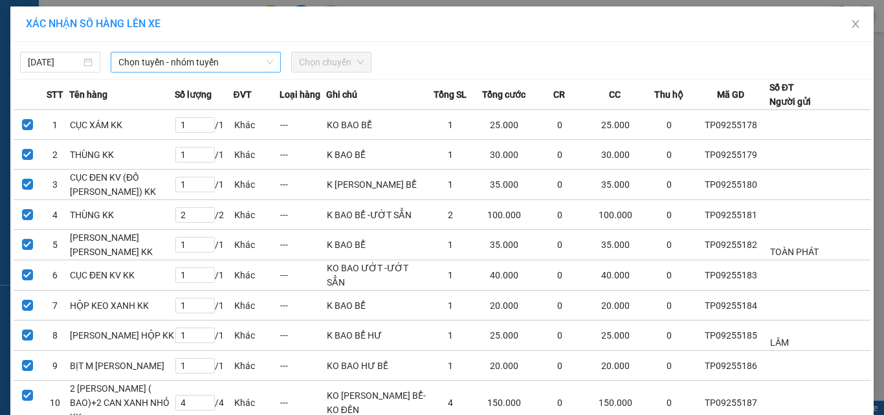
click at [236, 65] on span "Chọn tuyến - nhóm tuyến" at bounding box center [195, 61] width 155 height 19
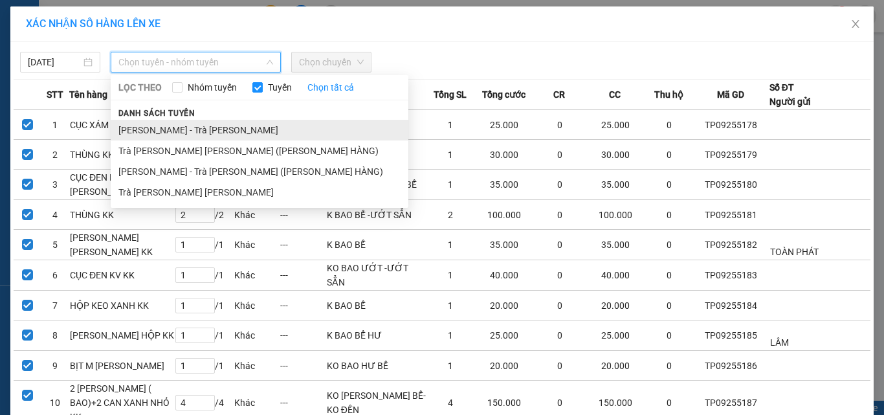
click at [208, 124] on li "[PERSON_NAME] - Trà [PERSON_NAME]" at bounding box center [260, 130] width 298 height 21
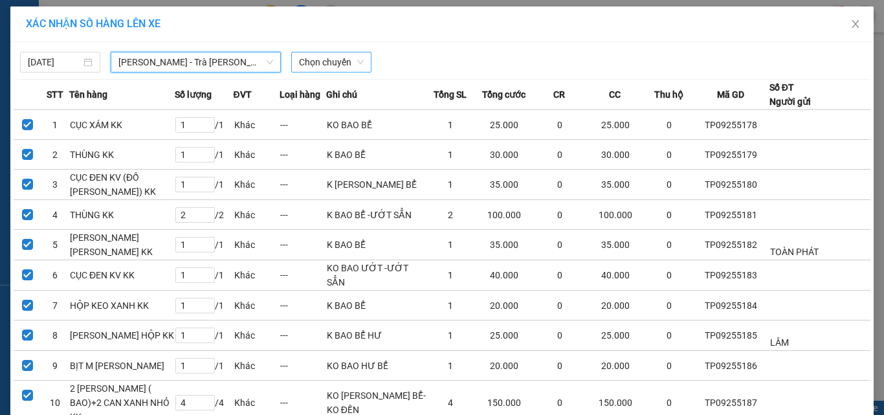
click at [337, 61] on span "Chọn chuyến" at bounding box center [331, 61] width 65 height 19
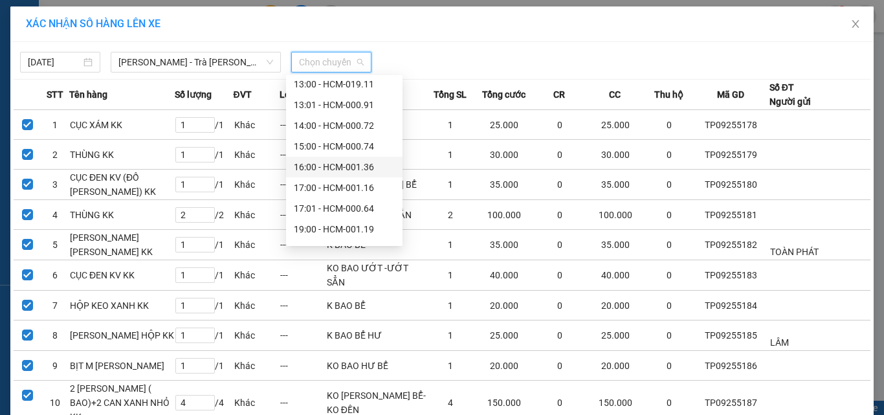
scroll to position [290, 0]
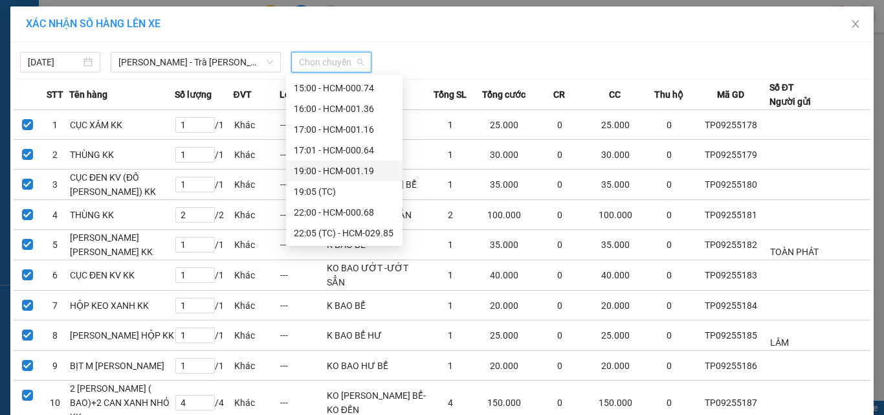
click at [359, 171] on div "19:00 - HCM-001.19" at bounding box center [344, 171] width 101 height 14
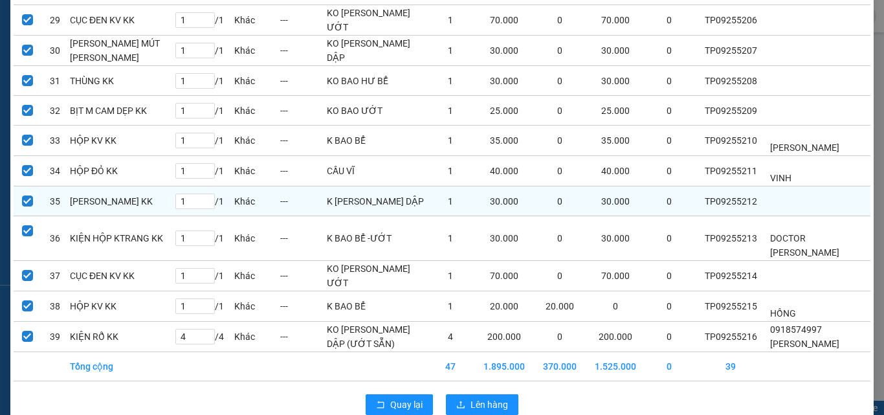
scroll to position [1003, 0]
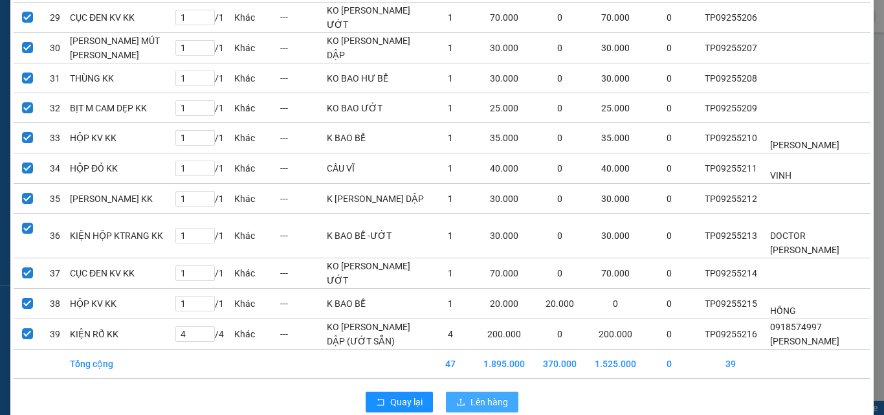
click at [482, 395] on span "Lên hàng" at bounding box center [490, 402] width 38 height 14
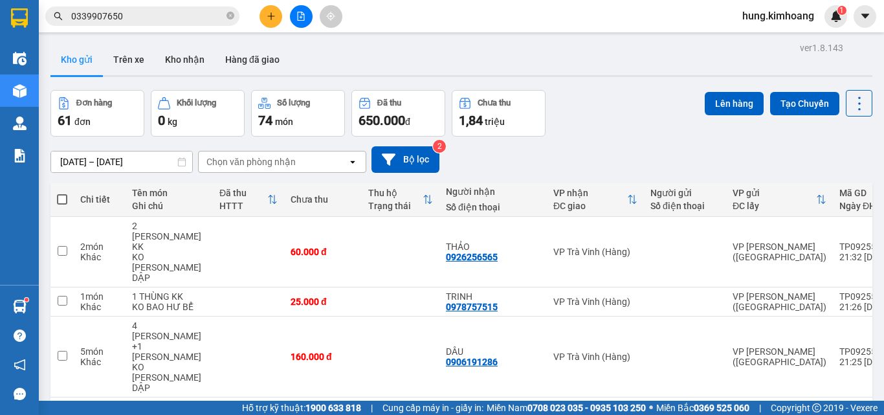
click at [68, 195] on th at bounding box center [61, 200] width 23 height 34
click at [61, 199] on span at bounding box center [62, 199] width 10 height 10
click at [62, 193] on input "checkbox" at bounding box center [62, 193] width 0 height 0
checkbox input "true"
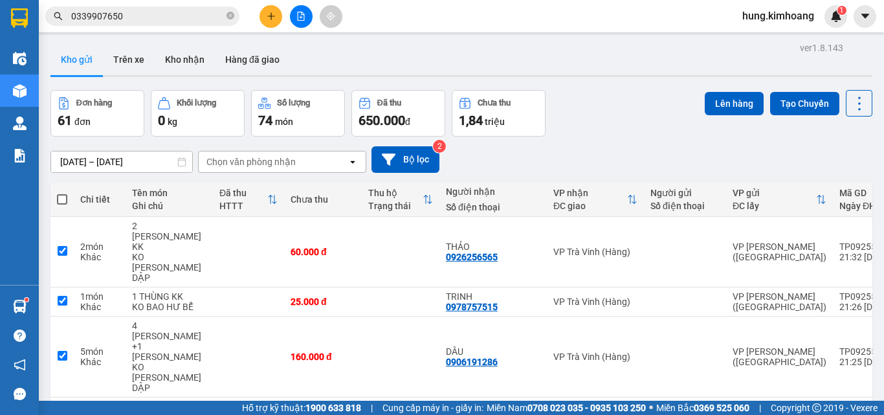
checkbox input "true"
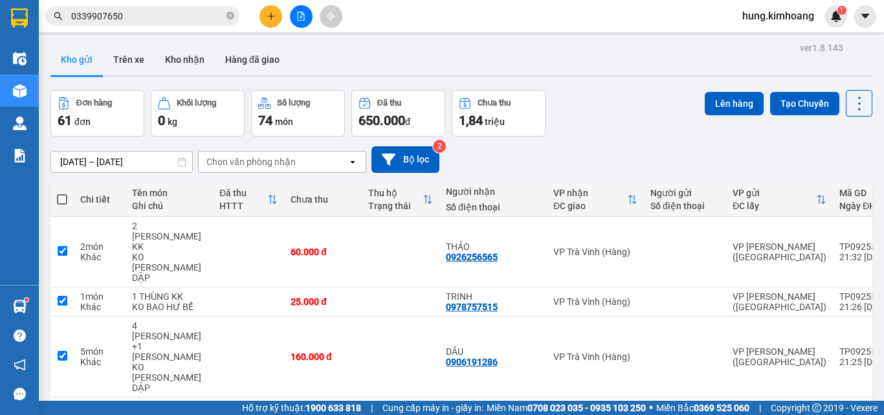
checkbox input "true"
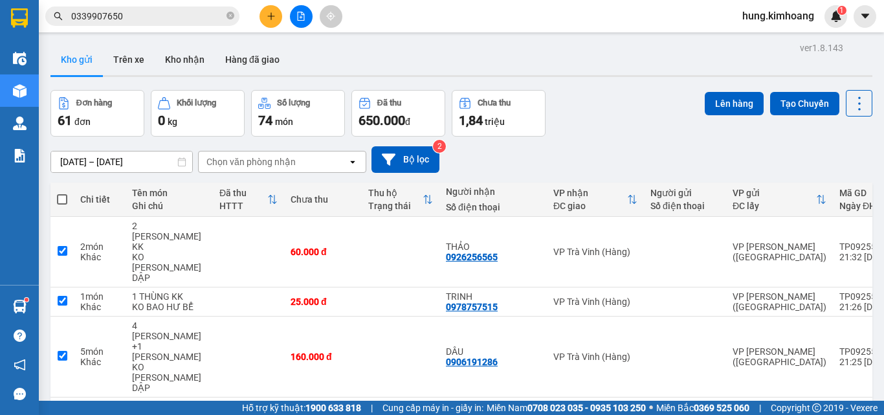
checkbox input "true"
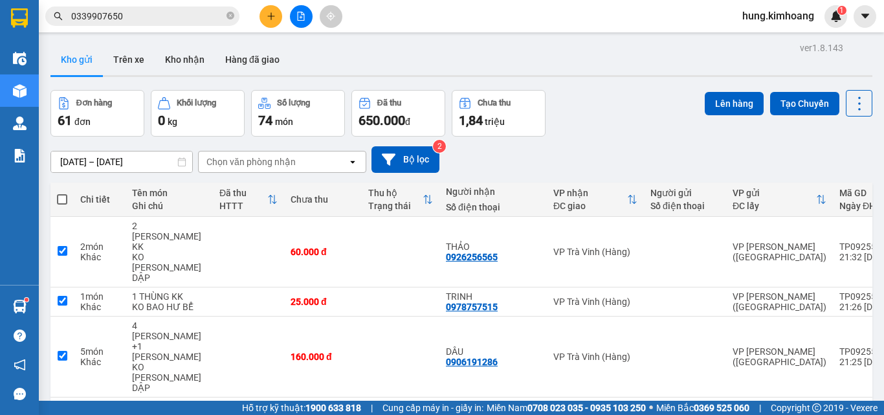
checkbox input "true"
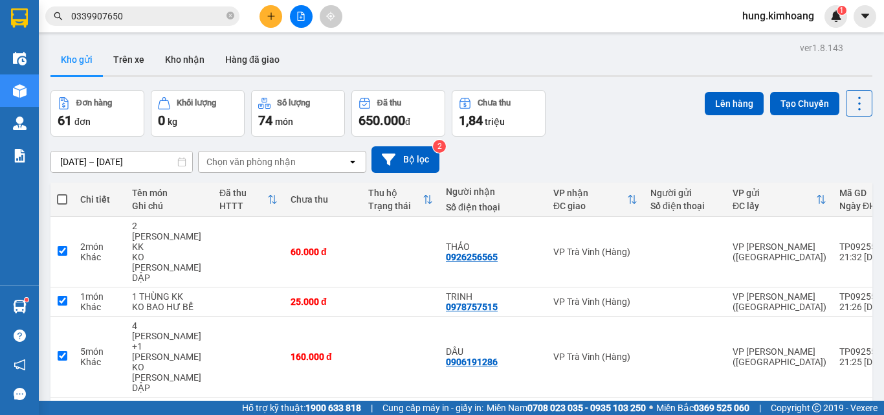
checkbox input "true"
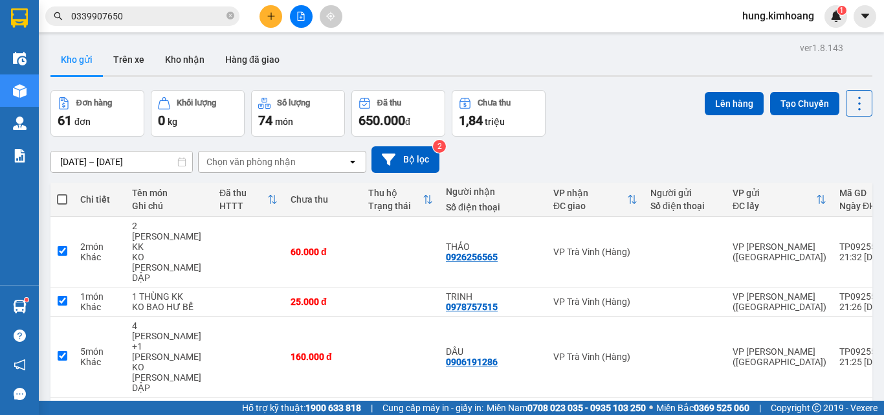
checkbox input "true"
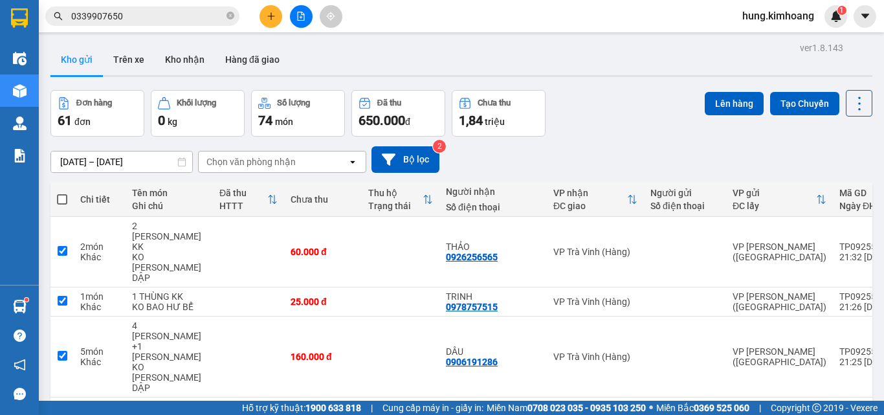
checkbox input "true"
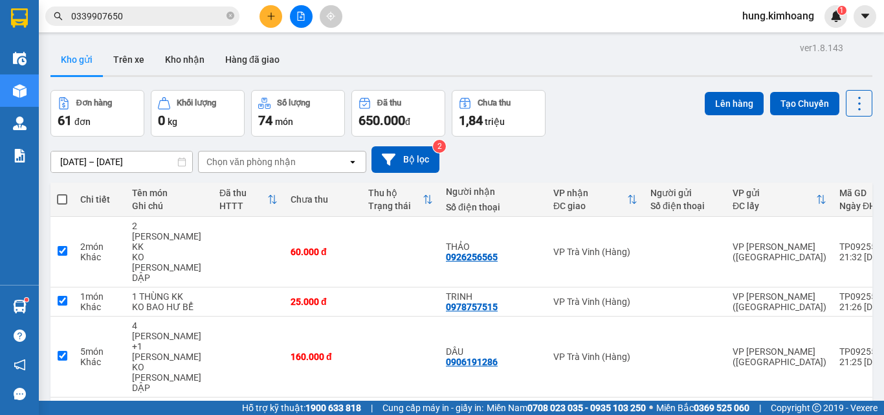
checkbox input "true"
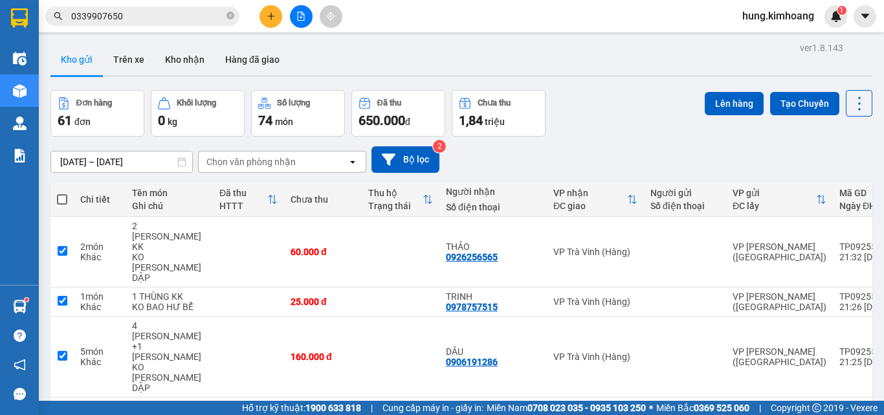
checkbox input "true"
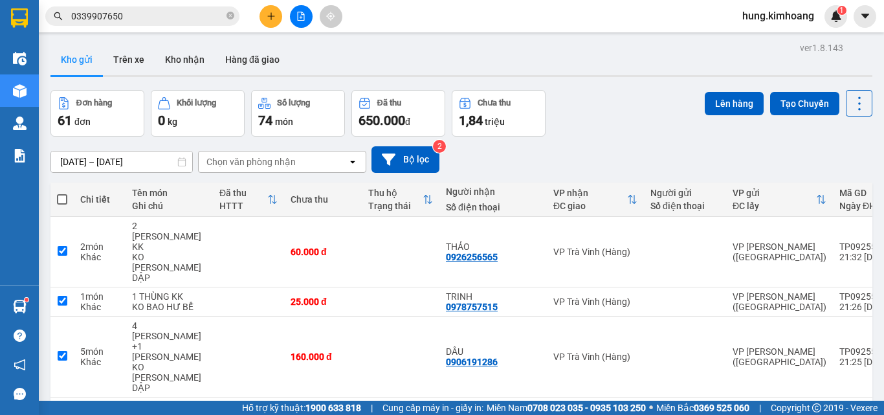
checkbox input "true"
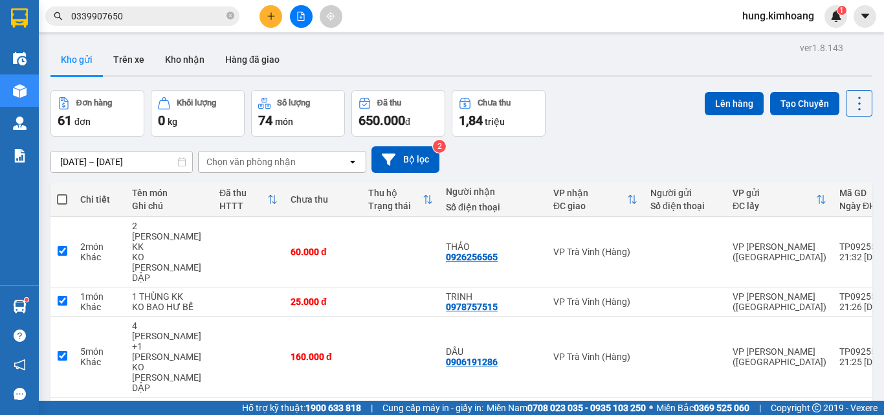
checkbox input "true"
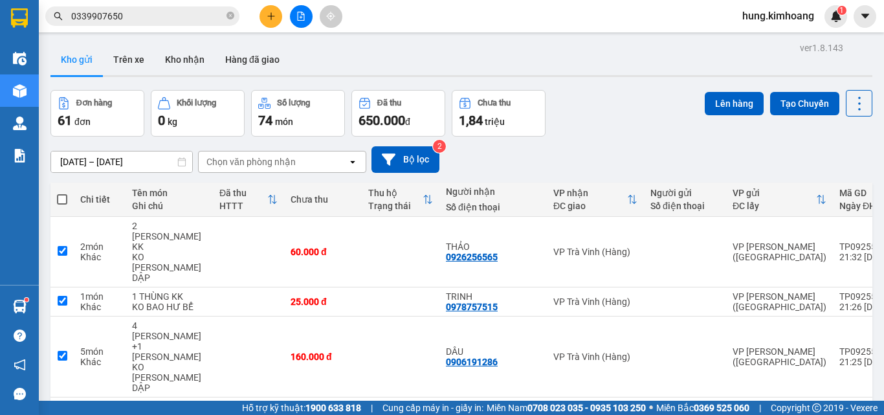
checkbox input "true"
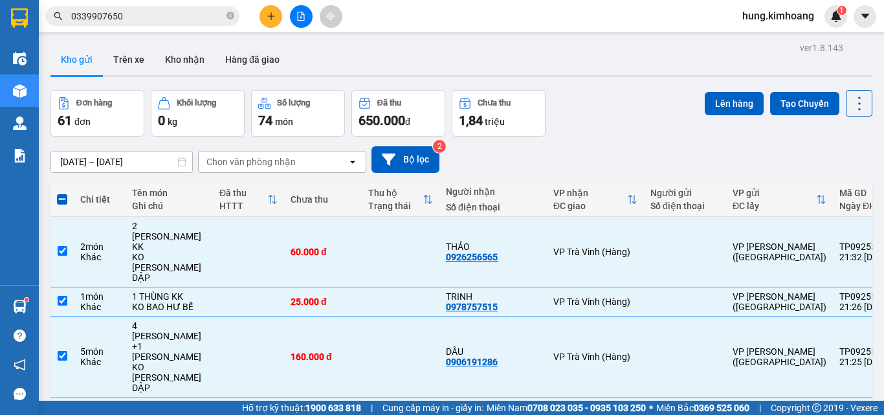
drag, startPoint x: 715, startPoint y: 102, endPoint x: 715, endPoint y: 88, distance: 14.2
click at [715, 100] on button "Lên hàng" at bounding box center [734, 103] width 59 height 23
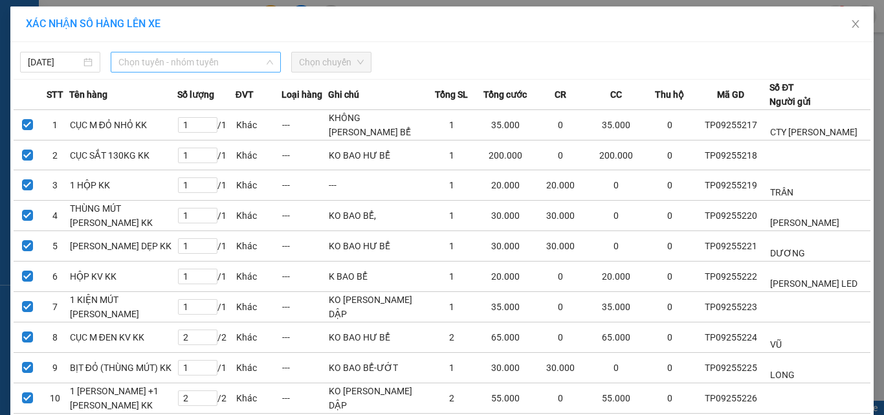
click at [143, 63] on span "Chọn tuyến - nhóm tuyến" at bounding box center [195, 61] width 155 height 19
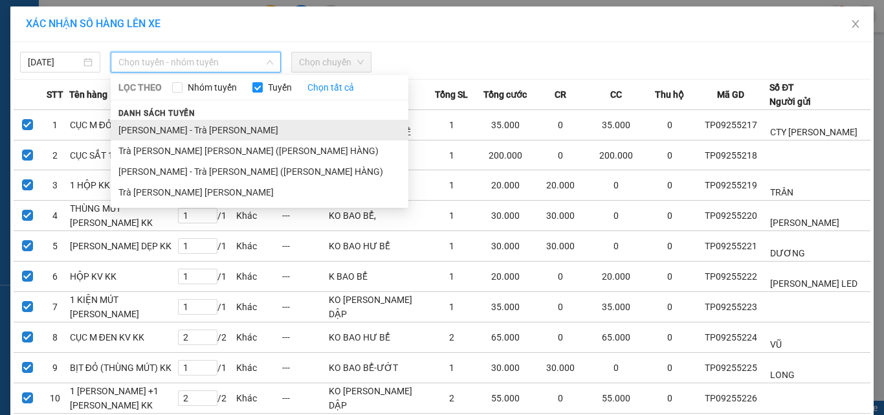
click at [173, 124] on li "[PERSON_NAME] - Trà [PERSON_NAME]" at bounding box center [260, 130] width 298 height 21
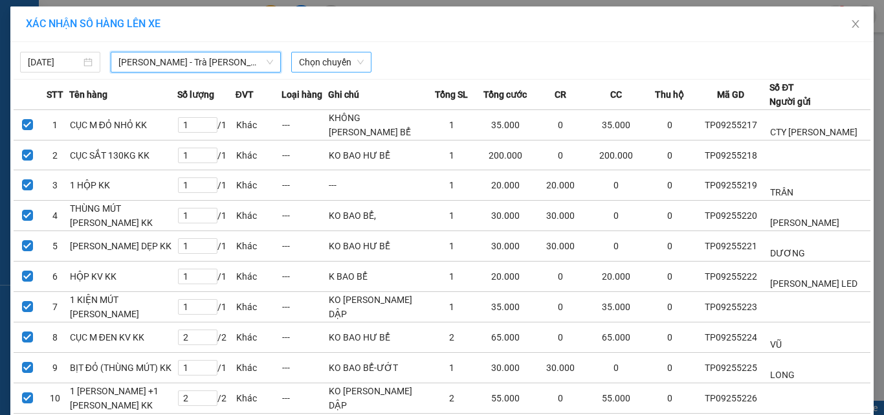
click at [332, 65] on span "Chọn chuyến" at bounding box center [331, 61] width 65 height 19
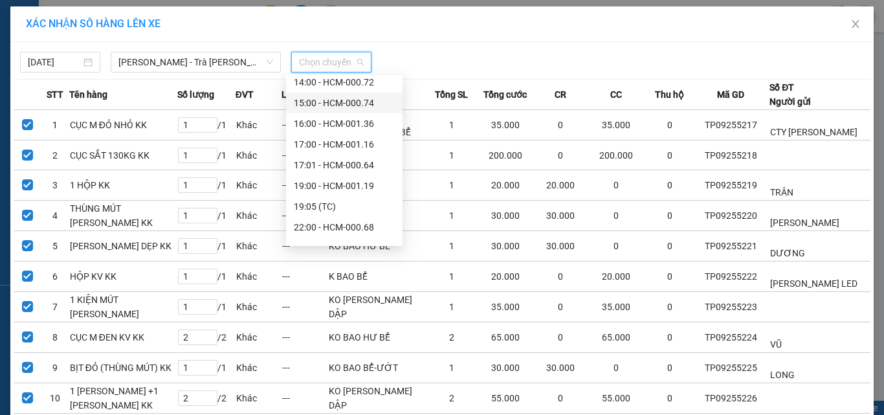
scroll to position [290, 0]
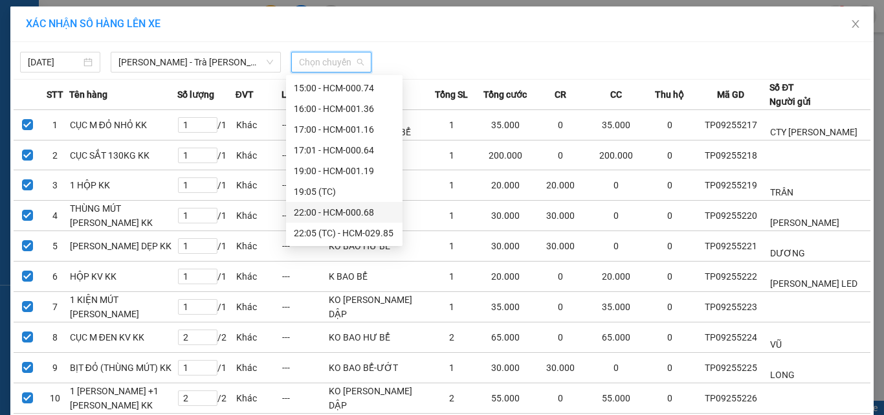
click at [349, 206] on div "22:00 - HCM-000.68" at bounding box center [344, 212] width 101 height 14
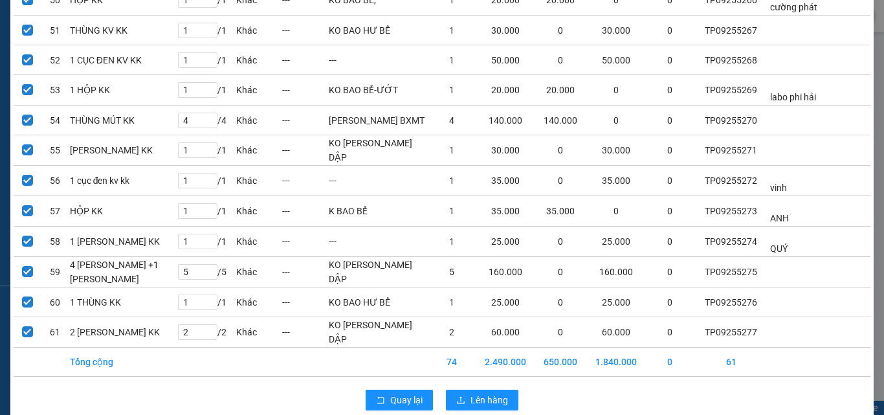
scroll to position [1669, 0]
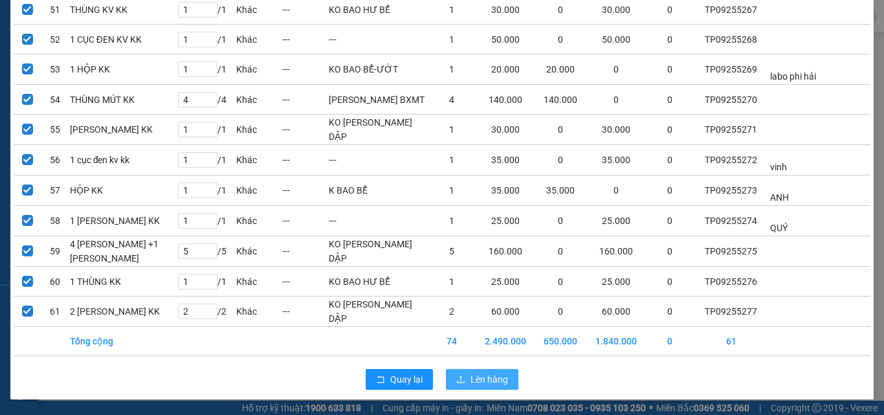
click at [473, 377] on span "Lên hàng" at bounding box center [490, 379] width 38 height 14
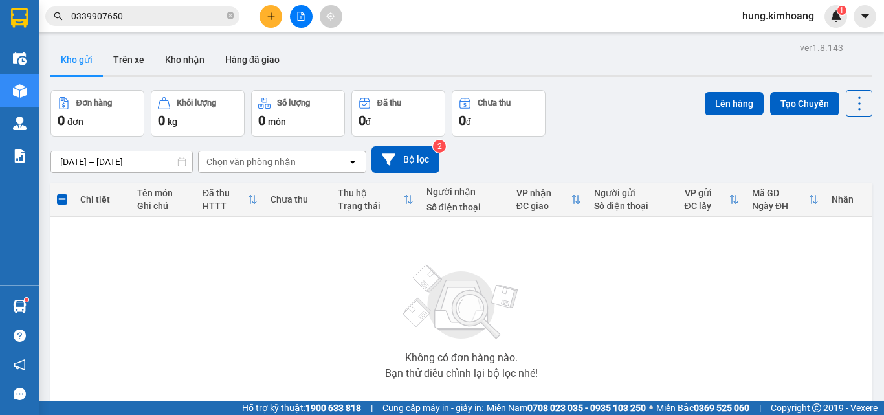
click at [765, 18] on span "hung.kimhoang" at bounding box center [778, 16] width 93 height 16
click at [771, 42] on span "Đăng xuất" at bounding box center [784, 40] width 66 height 14
